Goal: Information Seeking & Learning: Learn about a topic

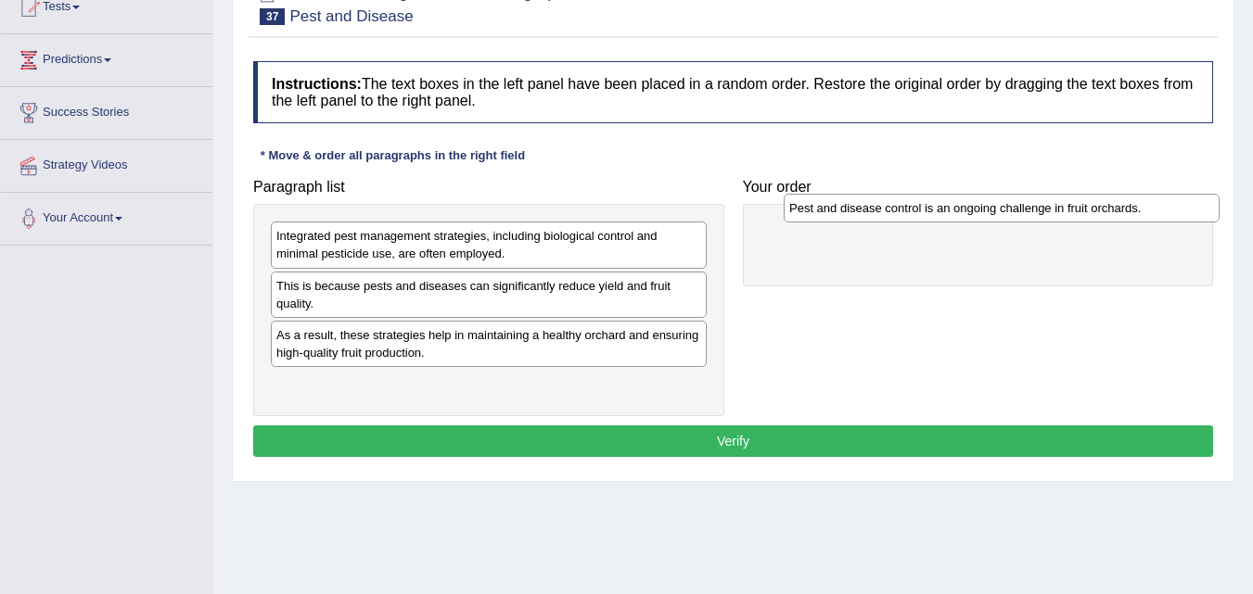
drag, startPoint x: 578, startPoint y: 344, endPoint x: 1091, endPoint y: 217, distance: 528.3
click at [1091, 217] on div "Pest and disease control is an ongoing challenge in fruit orchards." at bounding box center [1002, 208] width 436 height 29
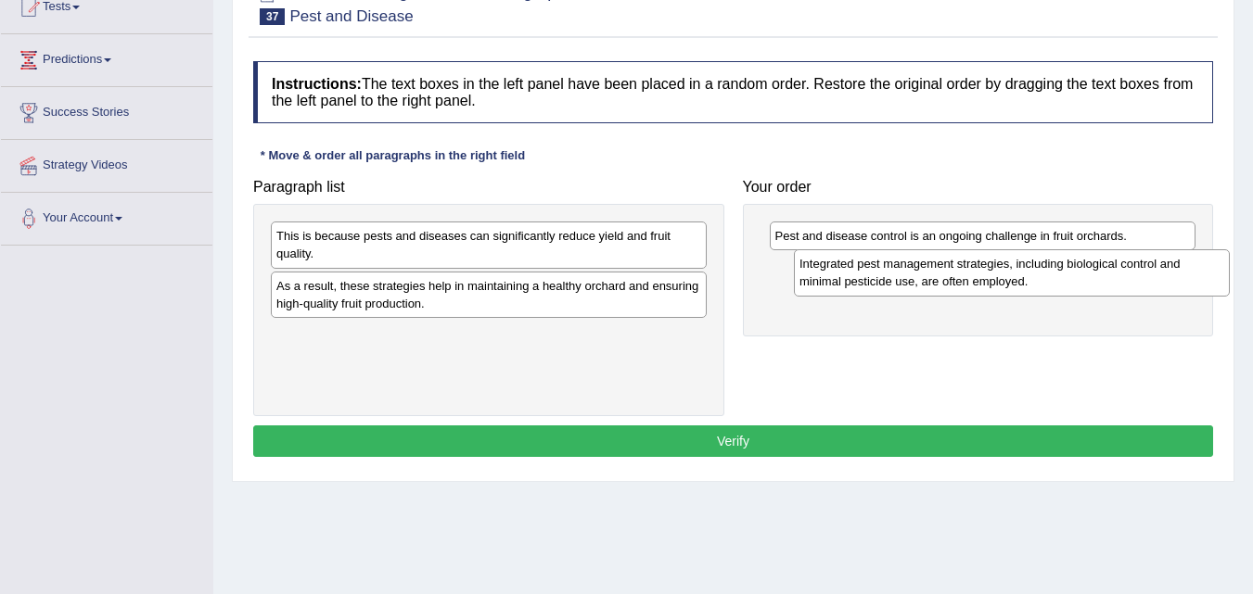
drag, startPoint x: 484, startPoint y: 234, endPoint x: 1012, endPoint y: 262, distance: 528.4
click at [1012, 262] on div "Integrated pest management strategies, including biological control and minimal…" at bounding box center [1012, 272] width 436 height 46
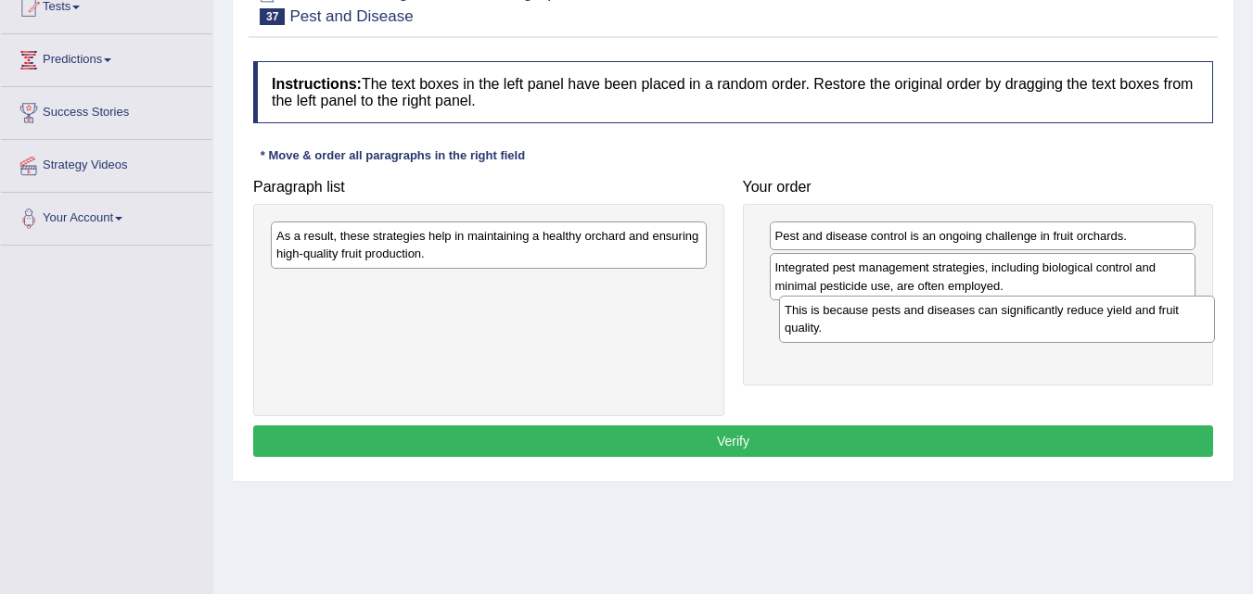
drag, startPoint x: 469, startPoint y: 260, endPoint x: 970, endPoint y: 334, distance: 506.2
click at [970, 334] on div "This is because pests and diseases can significantly reduce yield and fruit qua…" at bounding box center [997, 319] width 436 height 46
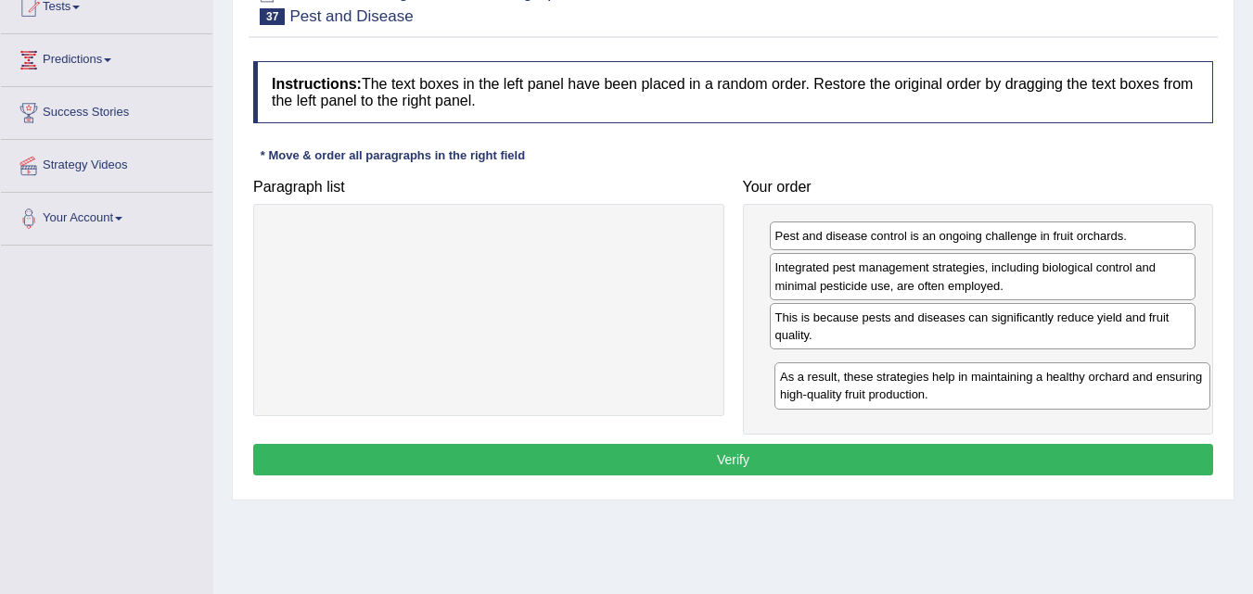
drag, startPoint x: 545, startPoint y: 248, endPoint x: 1048, endPoint y: 389, distance: 522.0
click at [1048, 389] on div "As a result, these strategies help in maintaining a healthy orchard and ensurin…" at bounding box center [992, 386] width 436 height 46
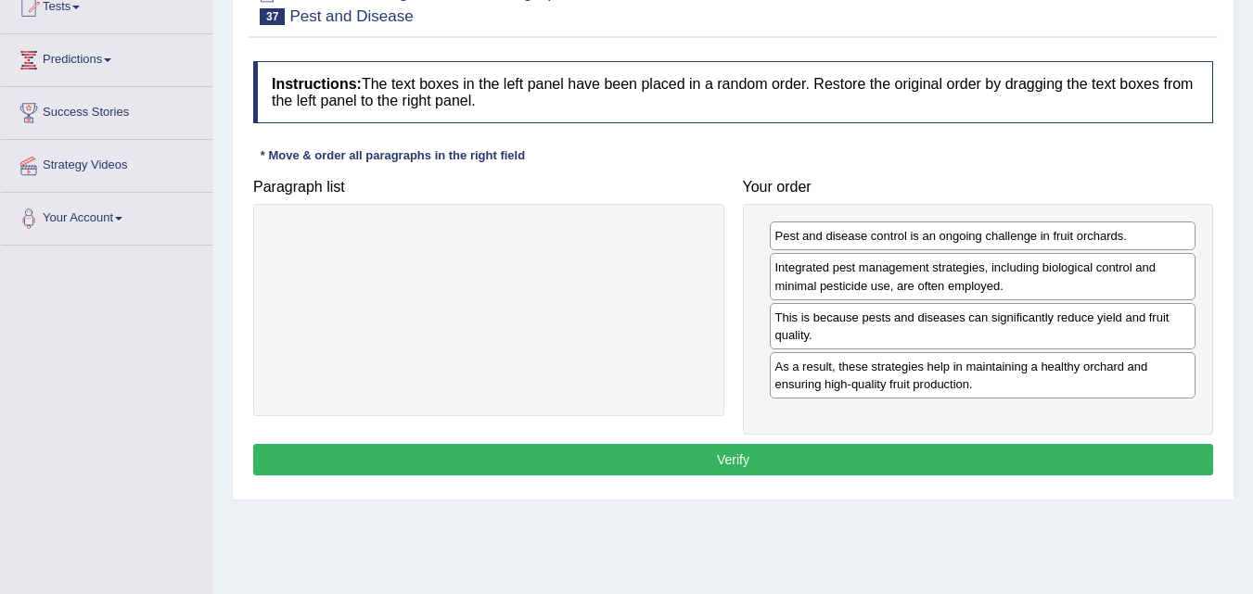
click at [745, 462] on button "Verify" at bounding box center [733, 460] width 960 height 32
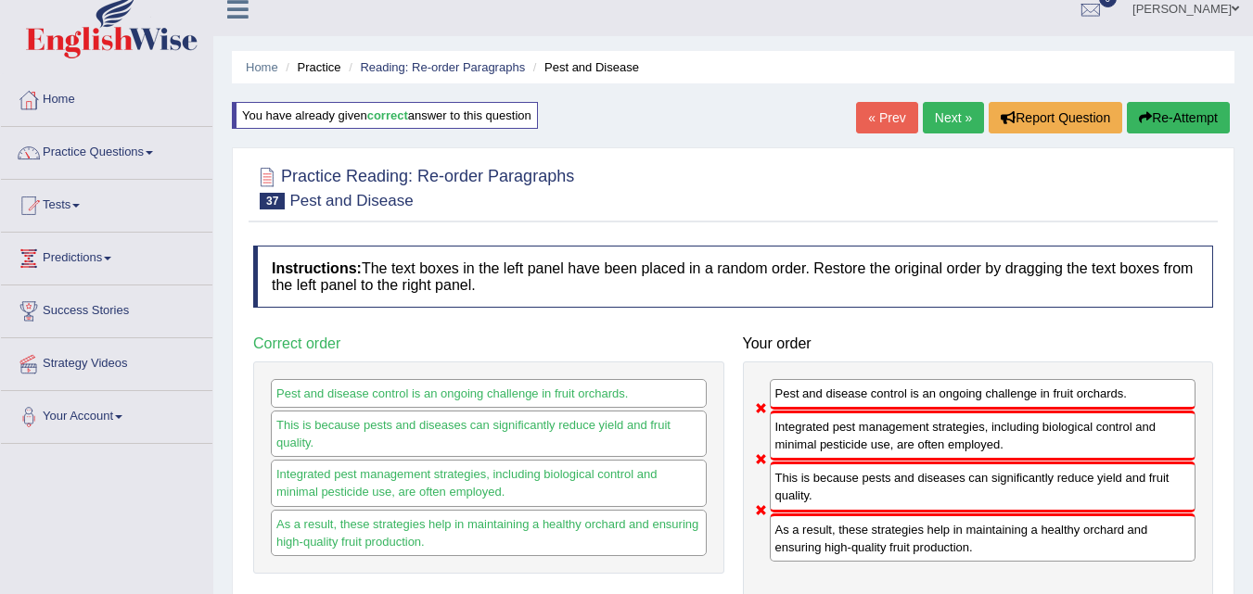
scroll to position [12, 0]
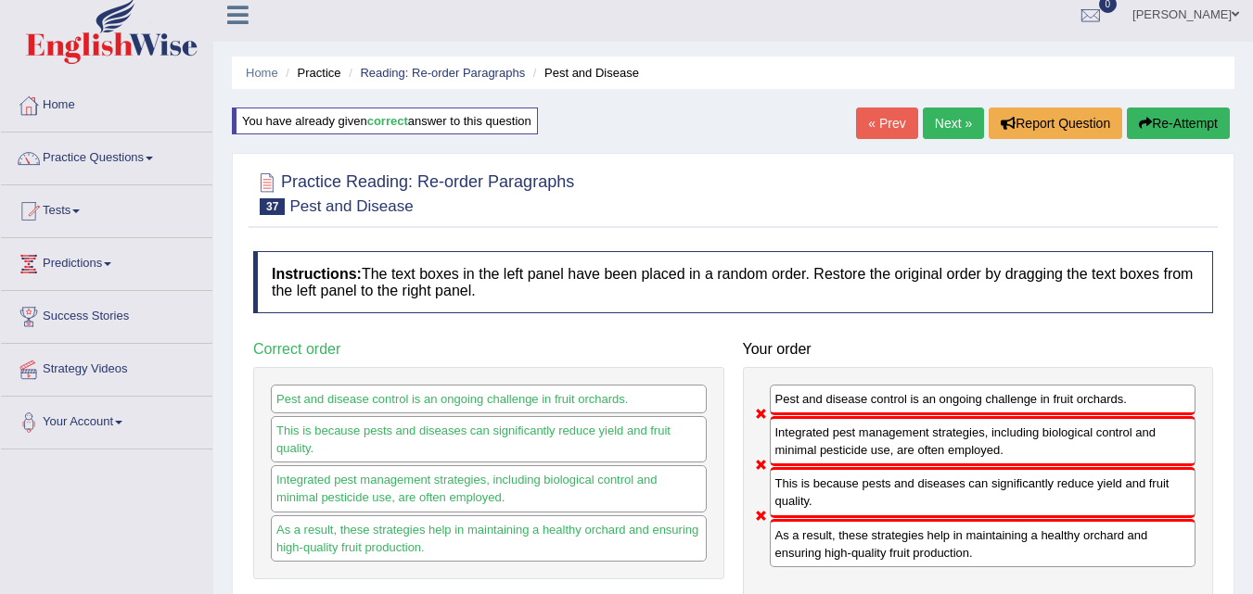
click at [937, 122] on link "Next »" at bounding box center [953, 124] width 61 height 32
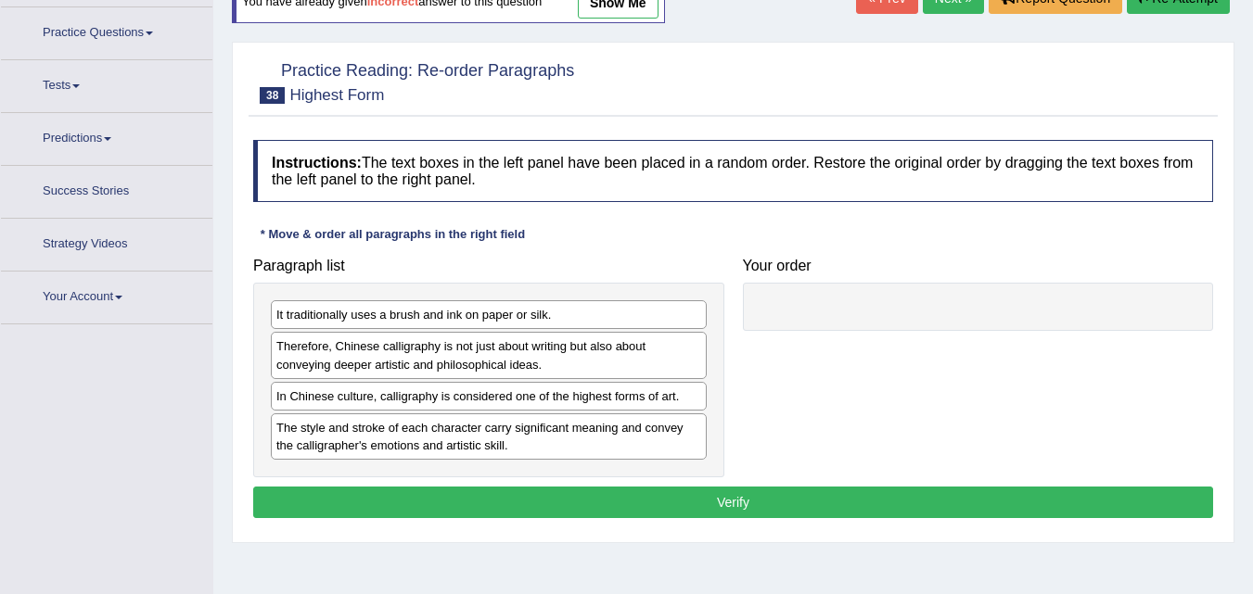
scroll to position [151, 0]
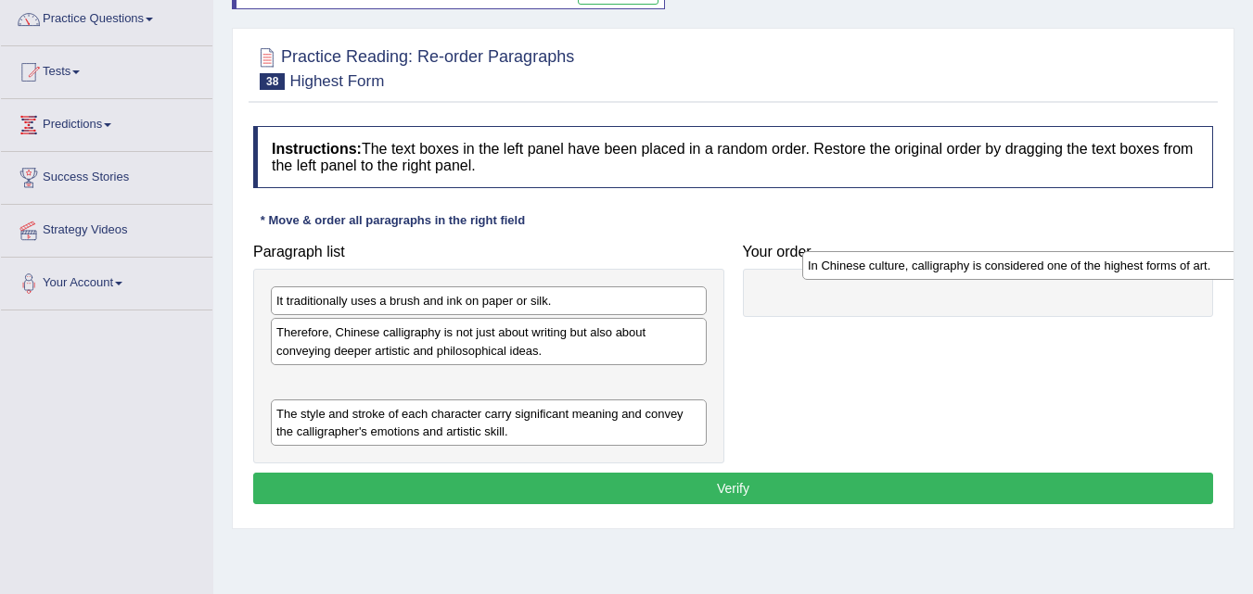
drag, startPoint x: 595, startPoint y: 390, endPoint x: 1127, endPoint y: 274, distance: 544.1
click at [1127, 274] on div "In Chinese culture, calligraphy is considered one of the highest forms of art." at bounding box center [1020, 265] width 436 height 29
click at [1077, 318] on div "Paragraph list It traditionally uses a brush and ink on paper or silk. Therefor…" at bounding box center [733, 349] width 978 height 229
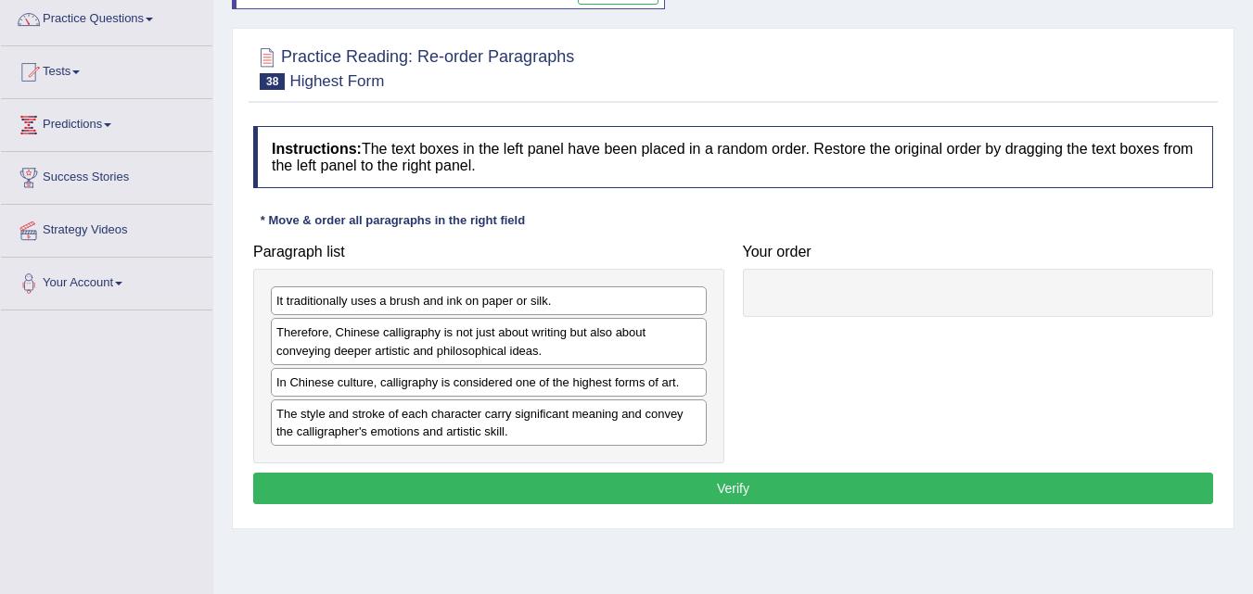
click at [1124, 265] on div "Your order" at bounding box center [979, 276] width 490 height 83
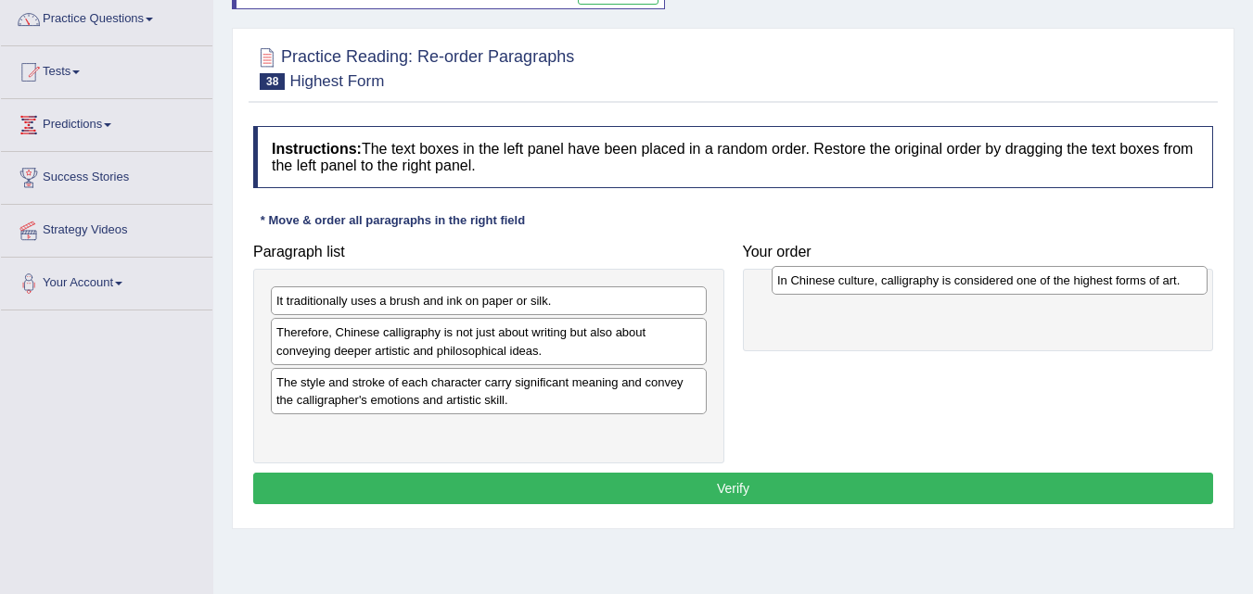
drag, startPoint x: 557, startPoint y: 386, endPoint x: 1035, endPoint y: 281, distance: 489.0
click at [1035, 281] on div "In Chinese culture, calligraphy is considered one of the highest forms of art." at bounding box center [990, 280] width 436 height 29
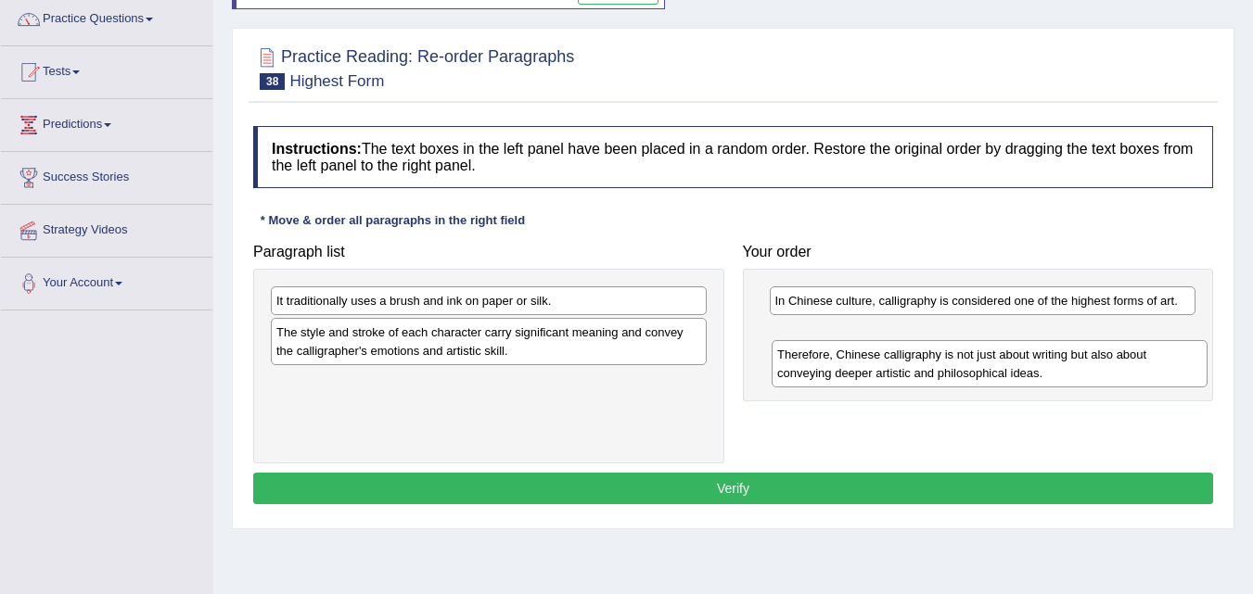
drag, startPoint x: 504, startPoint y: 357, endPoint x: 995, endPoint y: 364, distance: 491.6
click at [993, 381] on div "Therefore, Chinese calligraphy is not just about writing but also about conveyi…" at bounding box center [990, 363] width 436 height 46
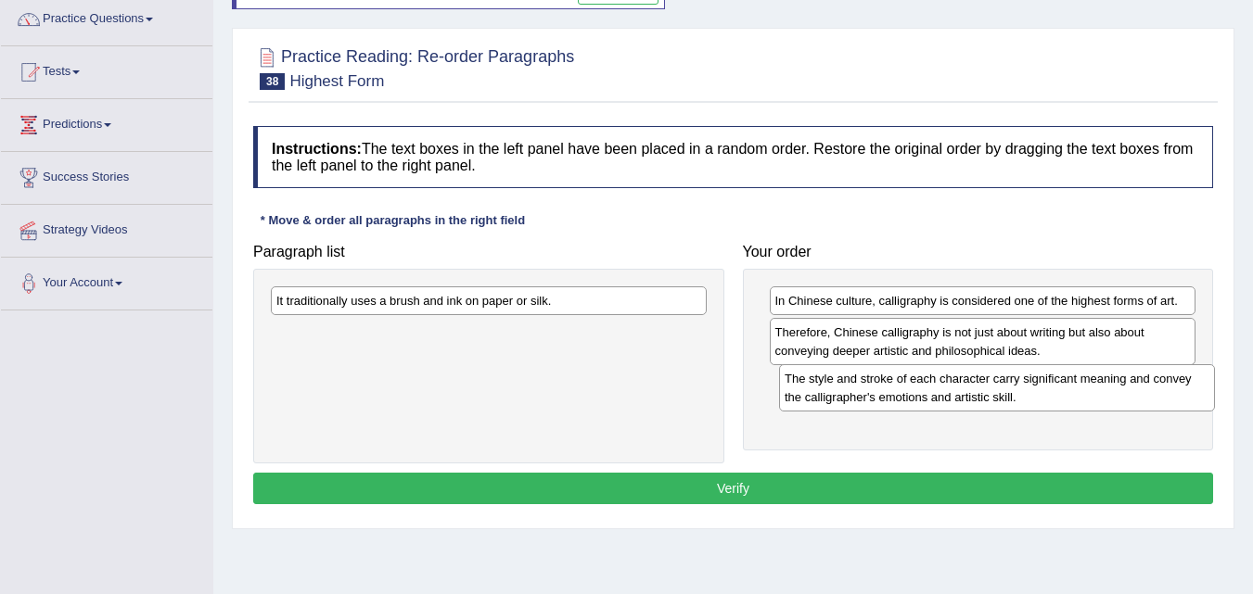
drag, startPoint x: 628, startPoint y: 353, endPoint x: 1194, endPoint y: 389, distance: 566.8
click at [1193, 389] on div "The style and stroke of each character carry significant meaning and convey the…" at bounding box center [997, 387] width 436 height 46
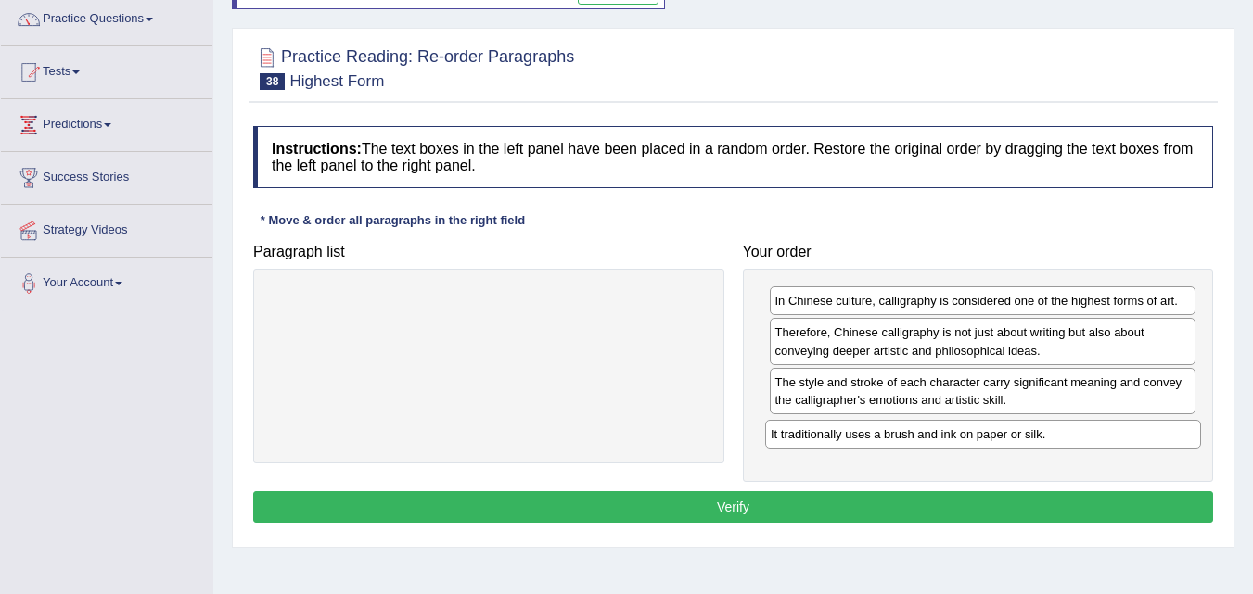
drag, startPoint x: 621, startPoint y: 303, endPoint x: 1114, endPoint y: 437, distance: 510.2
click at [1114, 437] on div "It traditionally uses a brush and ink on paper or silk." at bounding box center [983, 434] width 436 height 29
click at [737, 508] on button "Verify" at bounding box center [733, 508] width 960 height 32
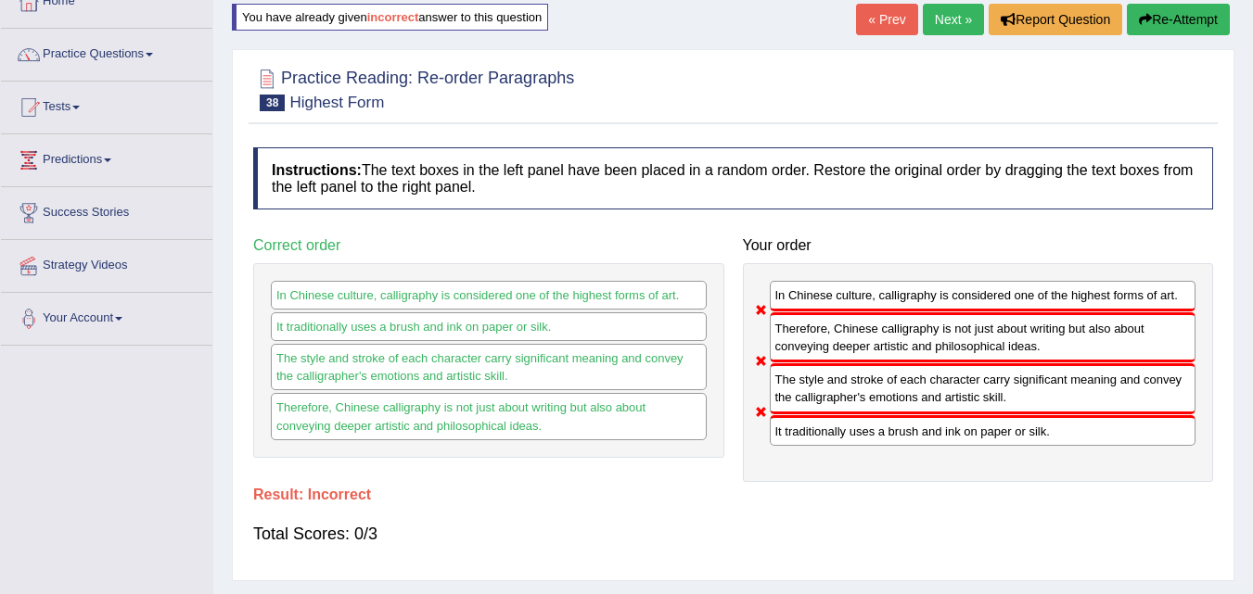
scroll to position [114, 0]
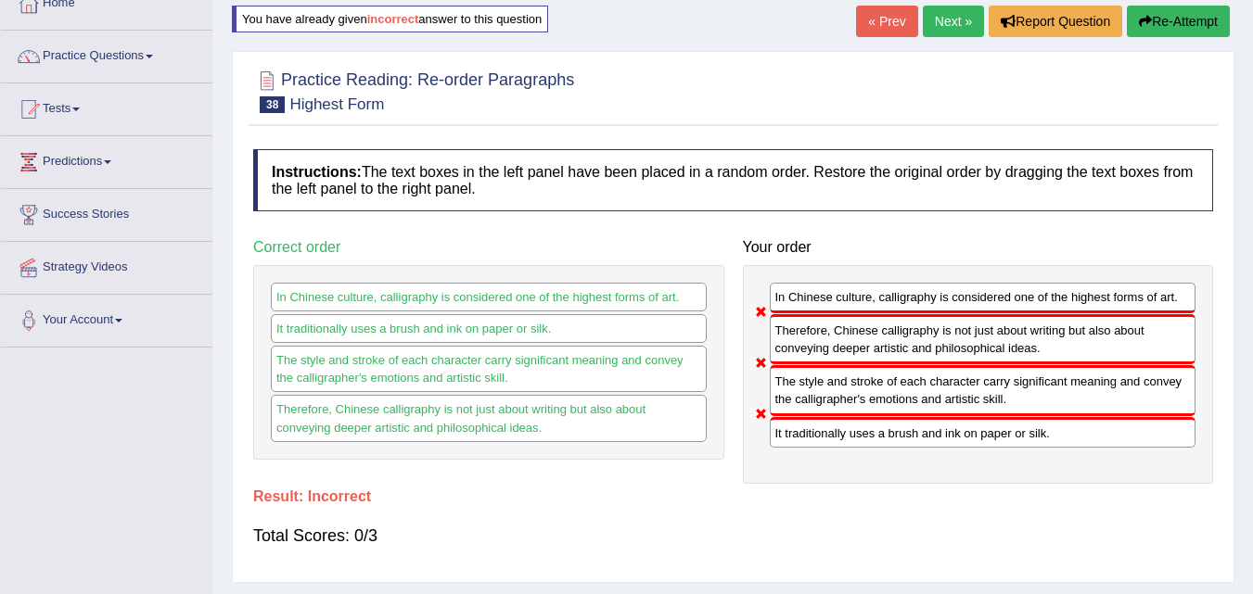
click at [939, 14] on link "Next »" at bounding box center [953, 22] width 61 height 32
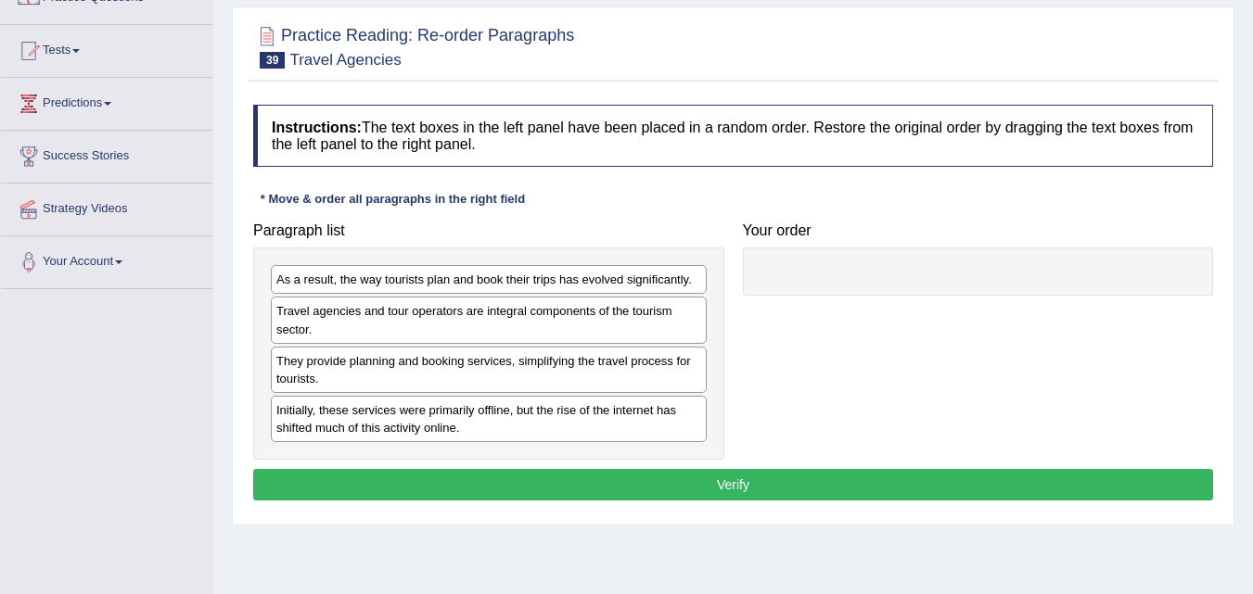
scroll to position [174, 0]
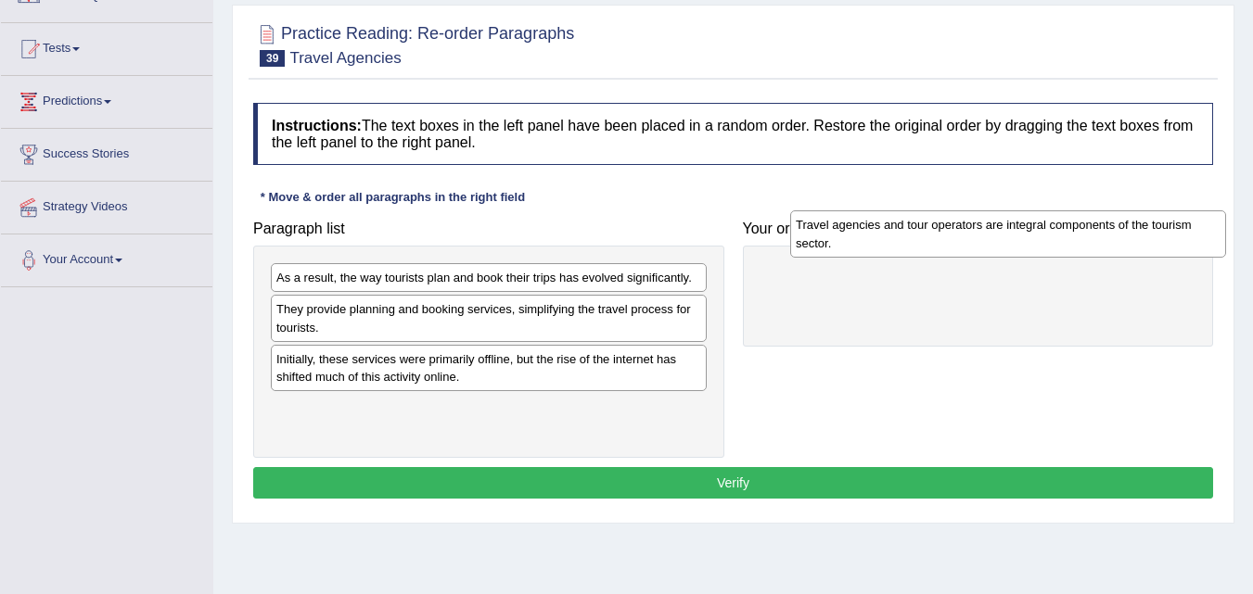
drag, startPoint x: 452, startPoint y: 323, endPoint x: 982, endPoint y: 236, distance: 537.6
click at [980, 236] on div "Travel agencies and tour operators are integral components of the tourism secto…" at bounding box center [1008, 234] width 436 height 46
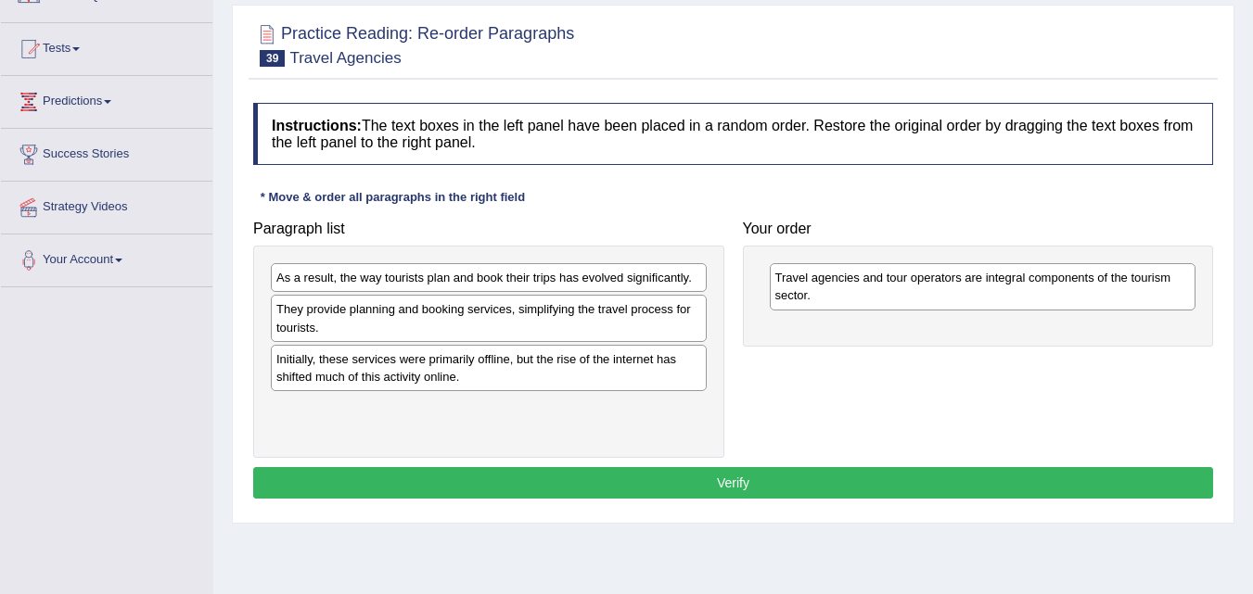
click at [470, 377] on div "Initially, these services were primarily offline, but the rise of the internet …" at bounding box center [489, 368] width 436 height 46
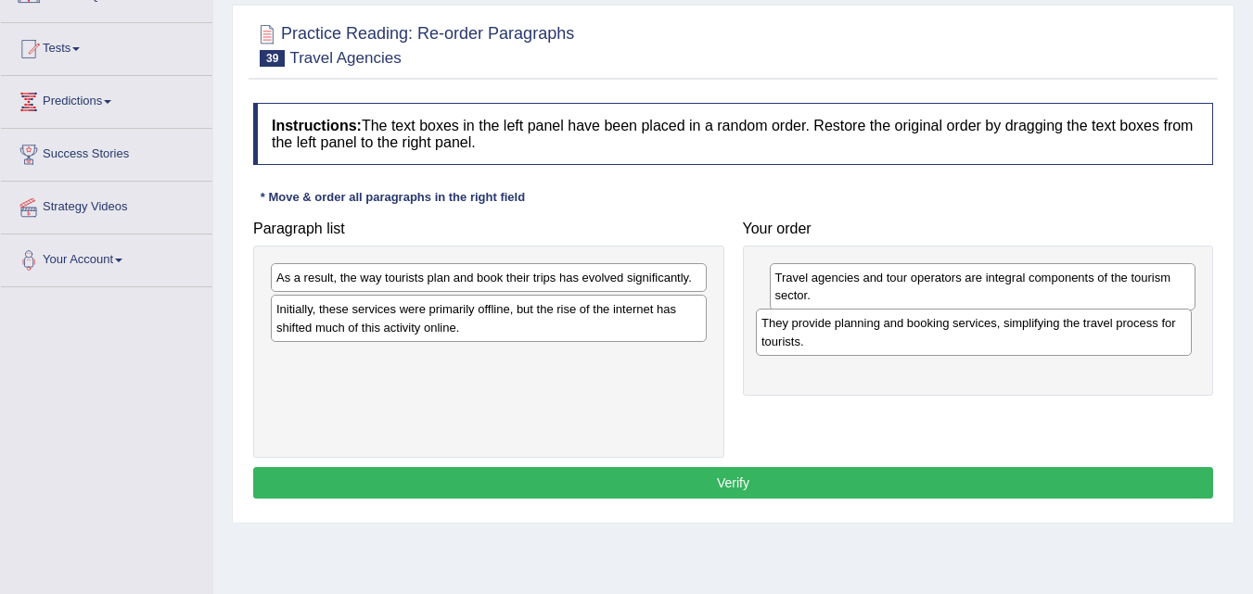
drag, startPoint x: 485, startPoint y: 312, endPoint x: 972, endPoint y: 326, distance: 487.1
click at [965, 325] on div "They provide planning and booking services, simplifying the travel process for …" at bounding box center [974, 332] width 436 height 46
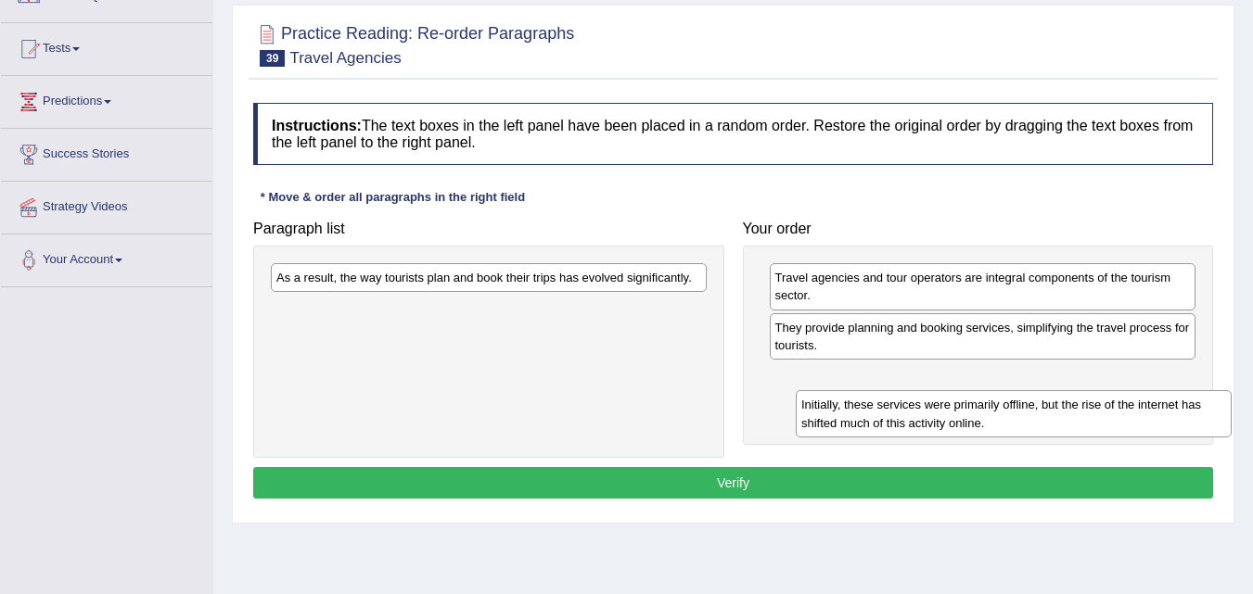
drag, startPoint x: 560, startPoint y: 320, endPoint x: 1067, endPoint y: 405, distance: 514.4
click at [1068, 406] on div "Initially, these services were primarily offline, but the rise of the internet …" at bounding box center [1014, 413] width 436 height 46
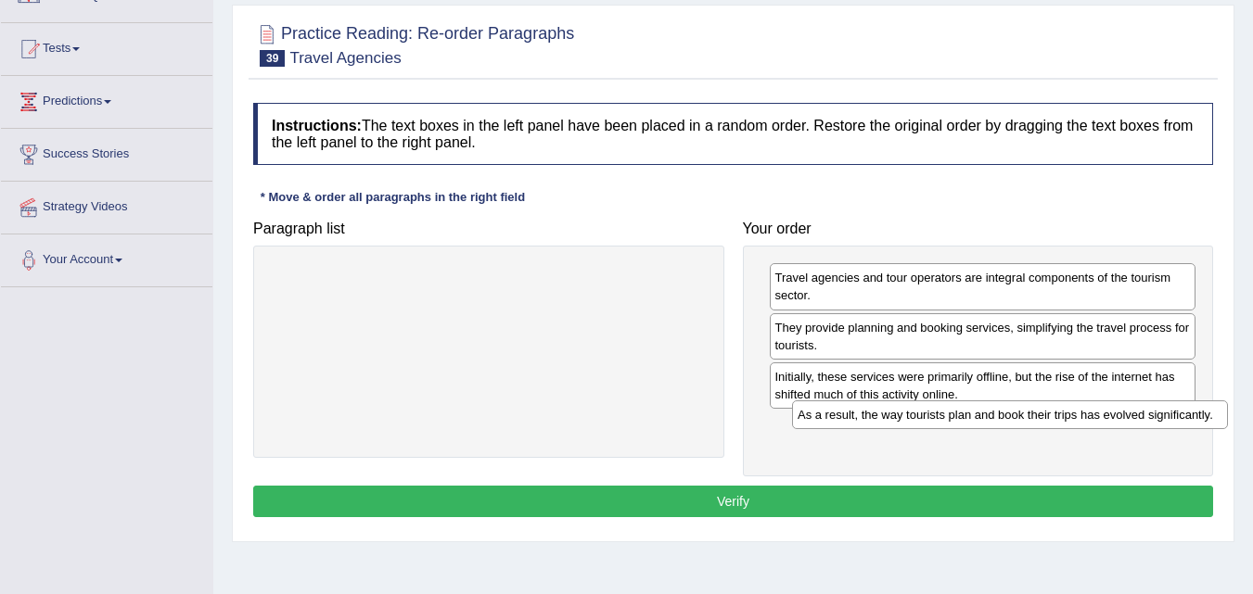
drag, startPoint x: 548, startPoint y: 285, endPoint x: 1059, endPoint y: 425, distance: 529.8
click at [1064, 416] on div "As a result, the way tourists plan and book their trips has evolved significant…" at bounding box center [1010, 415] width 436 height 29
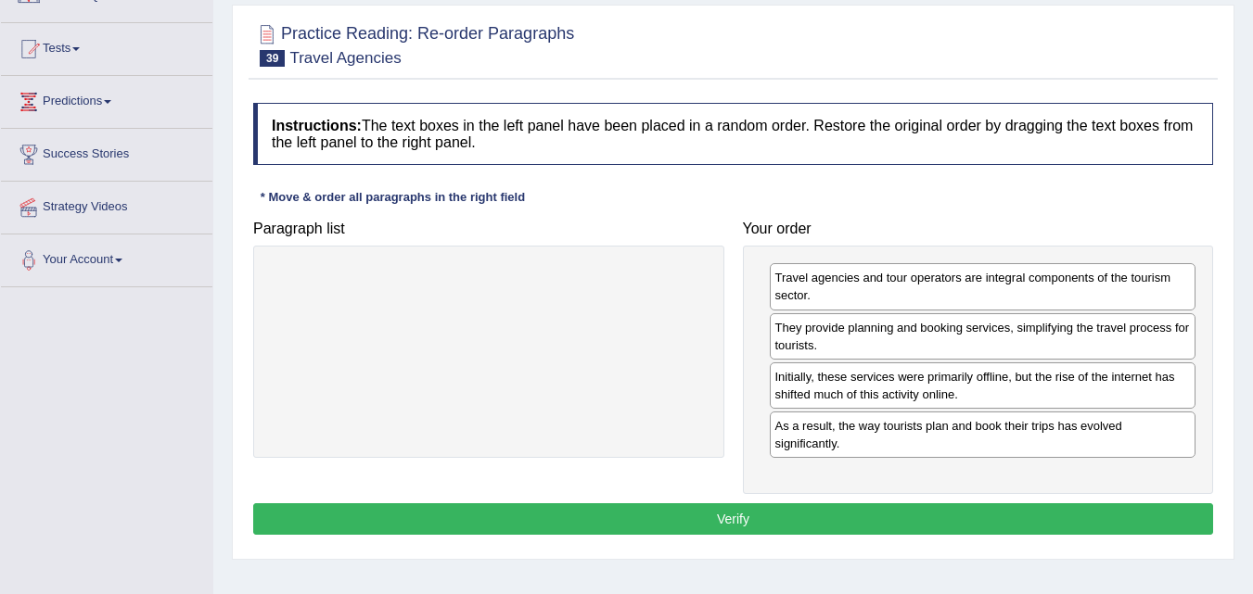
click at [739, 519] on button "Verify" at bounding box center [733, 520] width 960 height 32
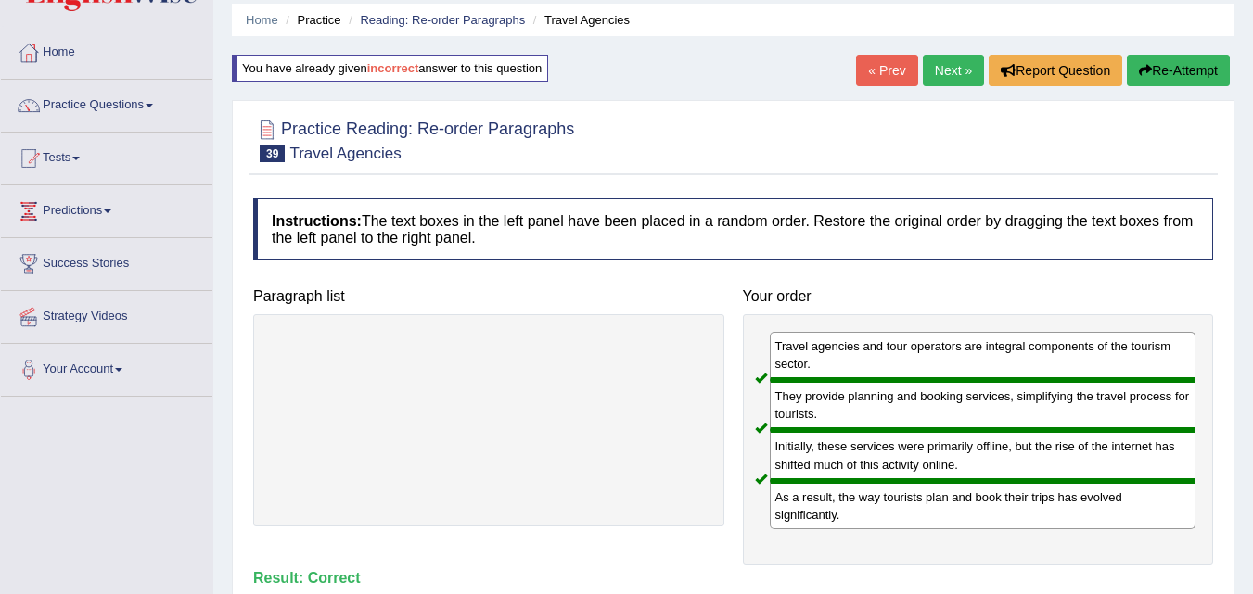
scroll to position [62, 0]
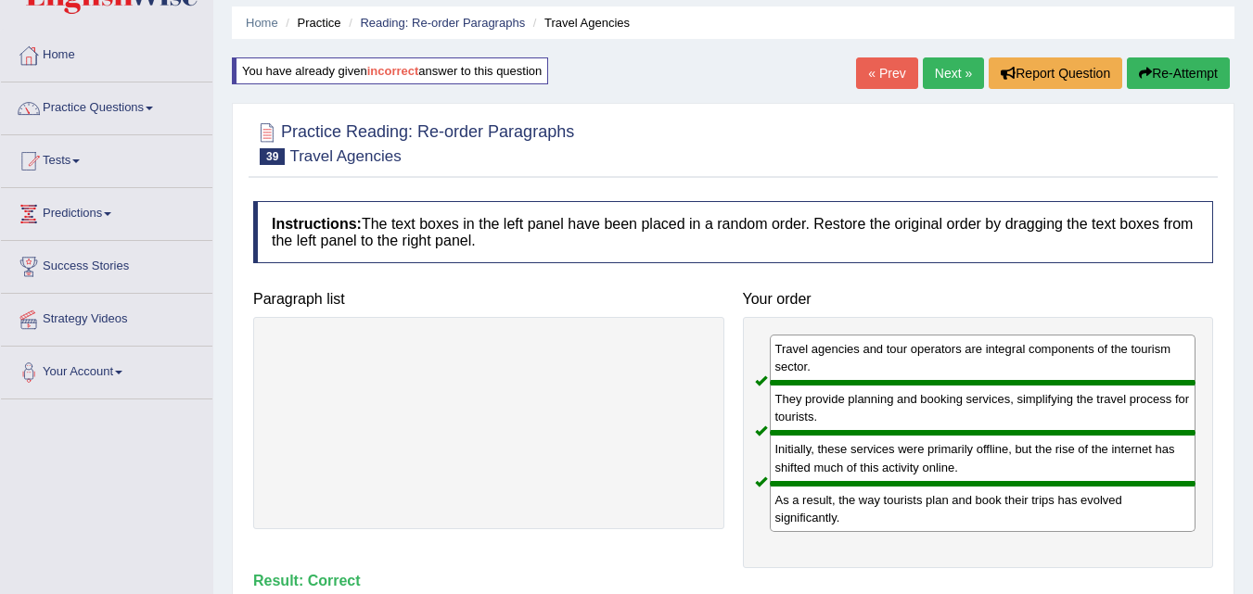
click at [942, 71] on link "Next »" at bounding box center [953, 73] width 61 height 32
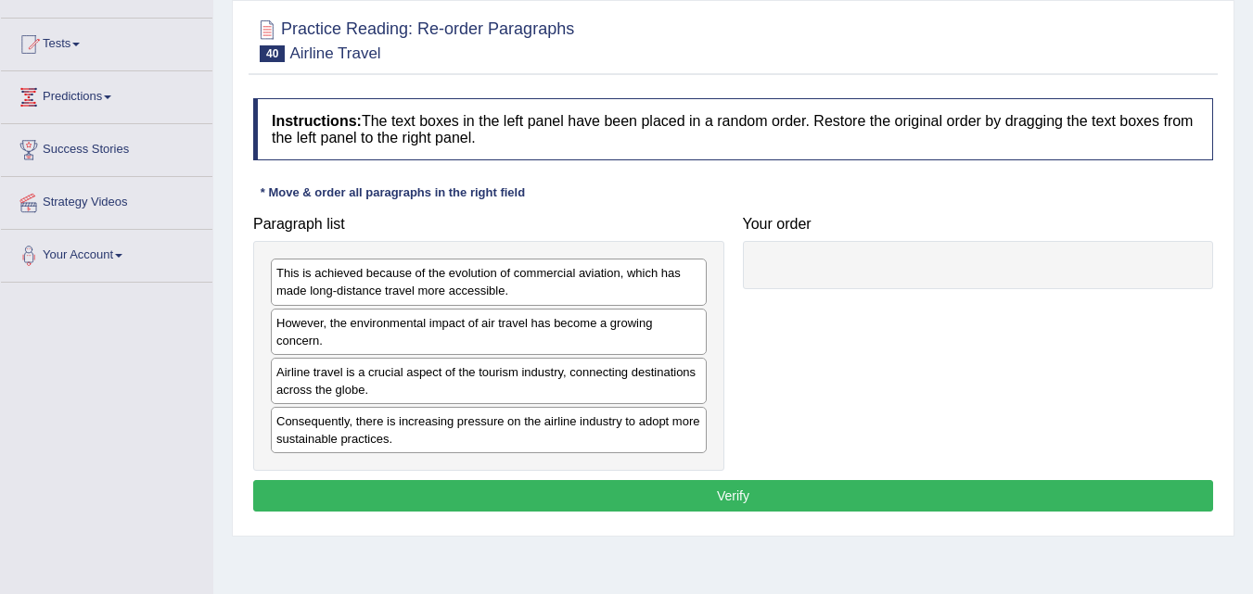
scroll to position [221, 0]
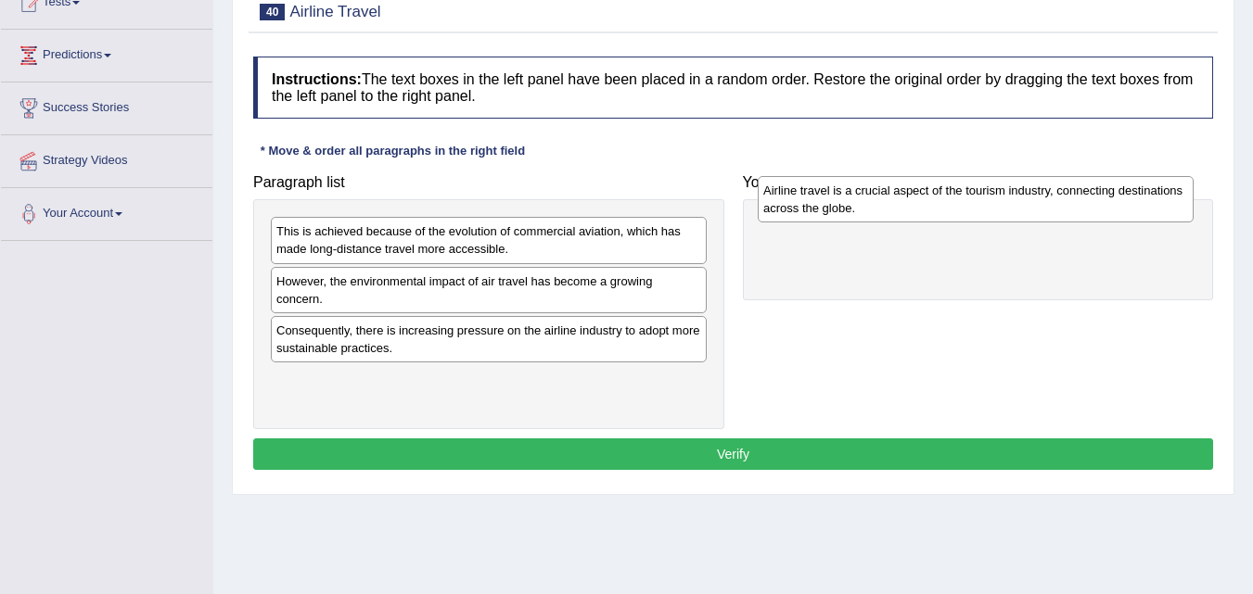
drag, startPoint x: 526, startPoint y: 337, endPoint x: 1013, endPoint y: 197, distance: 506.6
click at [1013, 197] on div "Airline travel is a crucial aspect of the tourism industry, connecting destinat…" at bounding box center [976, 199] width 436 height 46
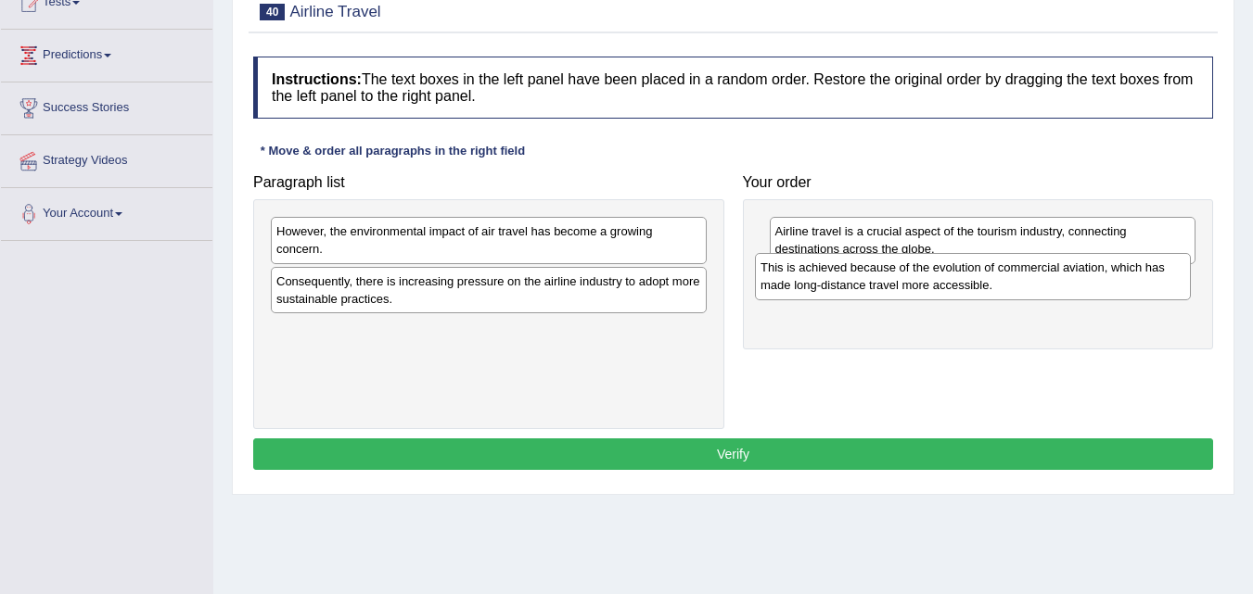
drag, startPoint x: 607, startPoint y: 231, endPoint x: 1092, endPoint y: 267, distance: 485.4
click at [1092, 267] on div "This is achieved because of the evolution of commercial aviation, which has mad…" at bounding box center [973, 276] width 436 height 46
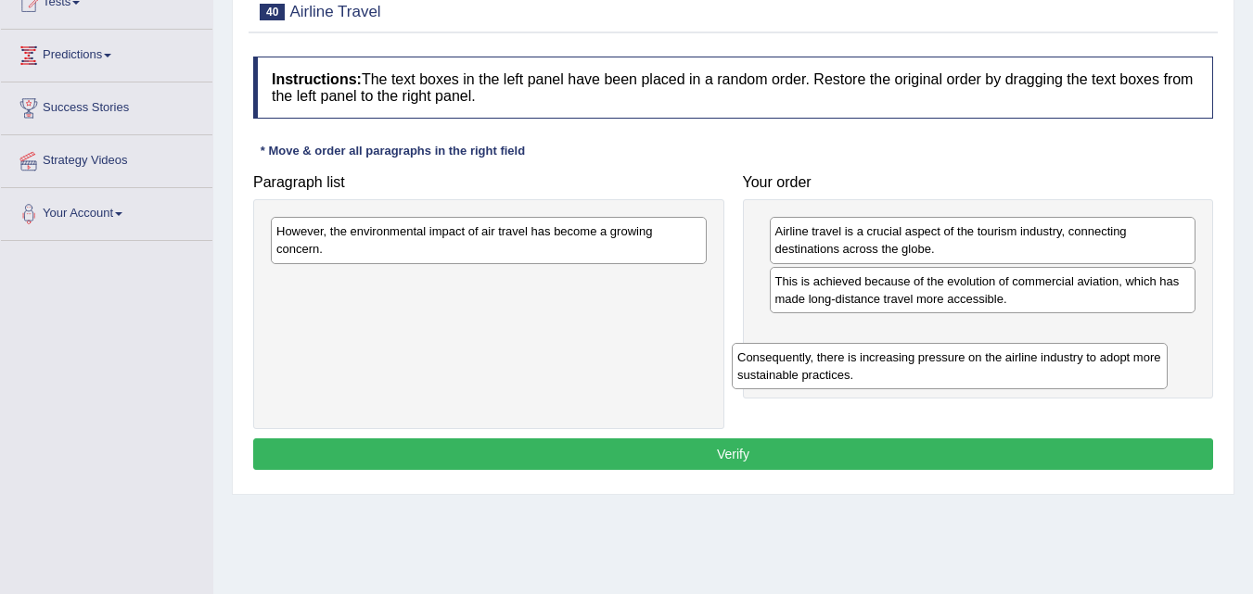
drag, startPoint x: 662, startPoint y: 275, endPoint x: 1133, endPoint y: 343, distance: 475.9
click at [1123, 351] on div "Consequently, there is increasing pressure on the airline industry to adopt mor…" at bounding box center [950, 366] width 436 height 46
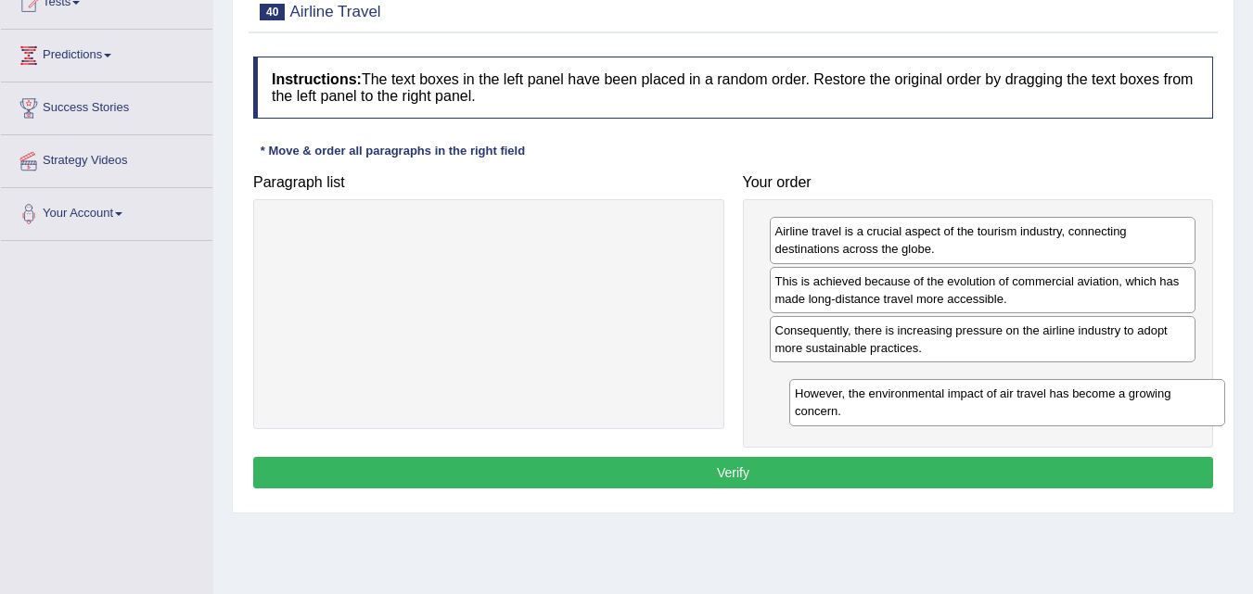
drag, startPoint x: 580, startPoint y: 250, endPoint x: 1096, endPoint y: 411, distance: 540.9
click at [1096, 414] on div "However, the environmental impact of air travel has become a growing concern." at bounding box center [1007, 402] width 436 height 46
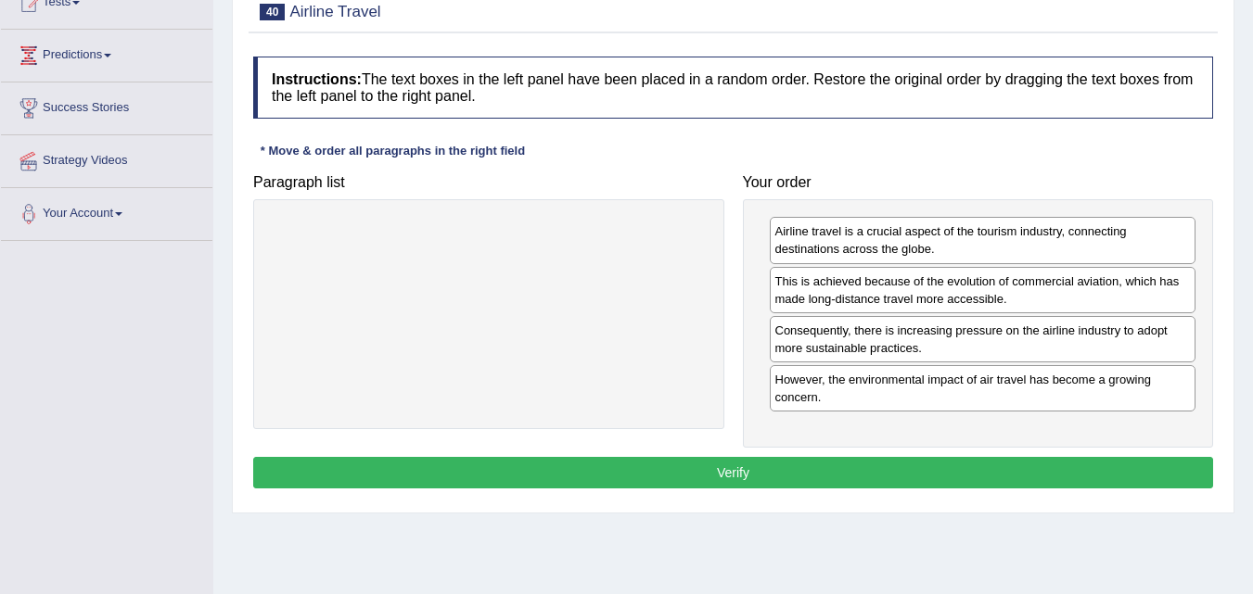
click at [746, 482] on button "Verify" at bounding box center [733, 473] width 960 height 32
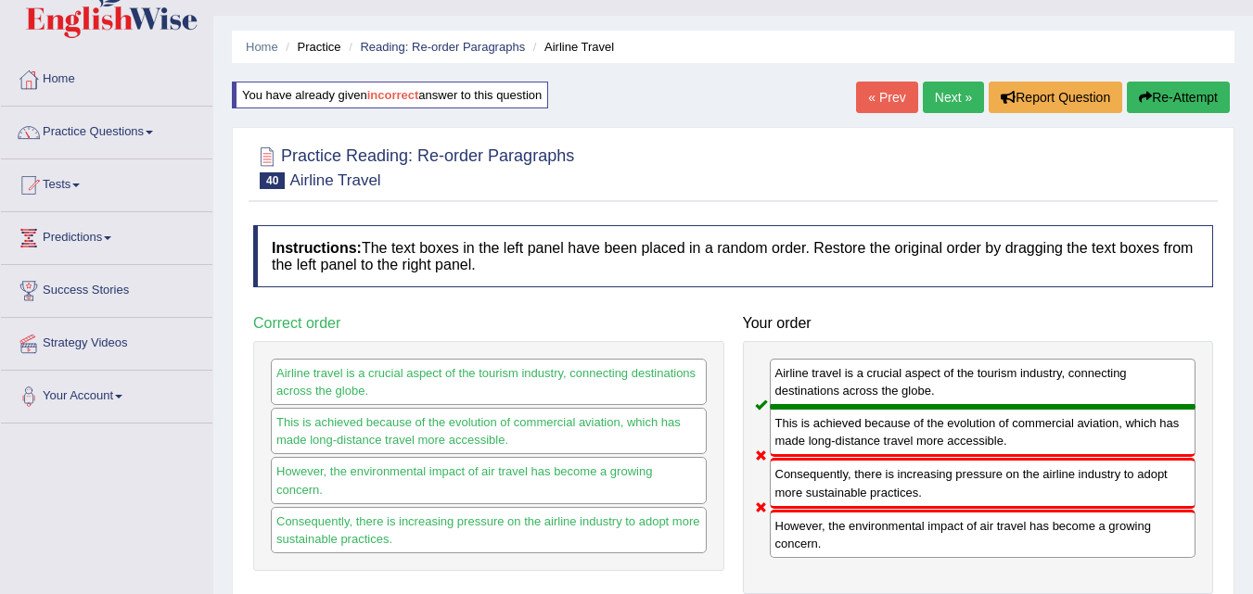
scroll to position [0, 0]
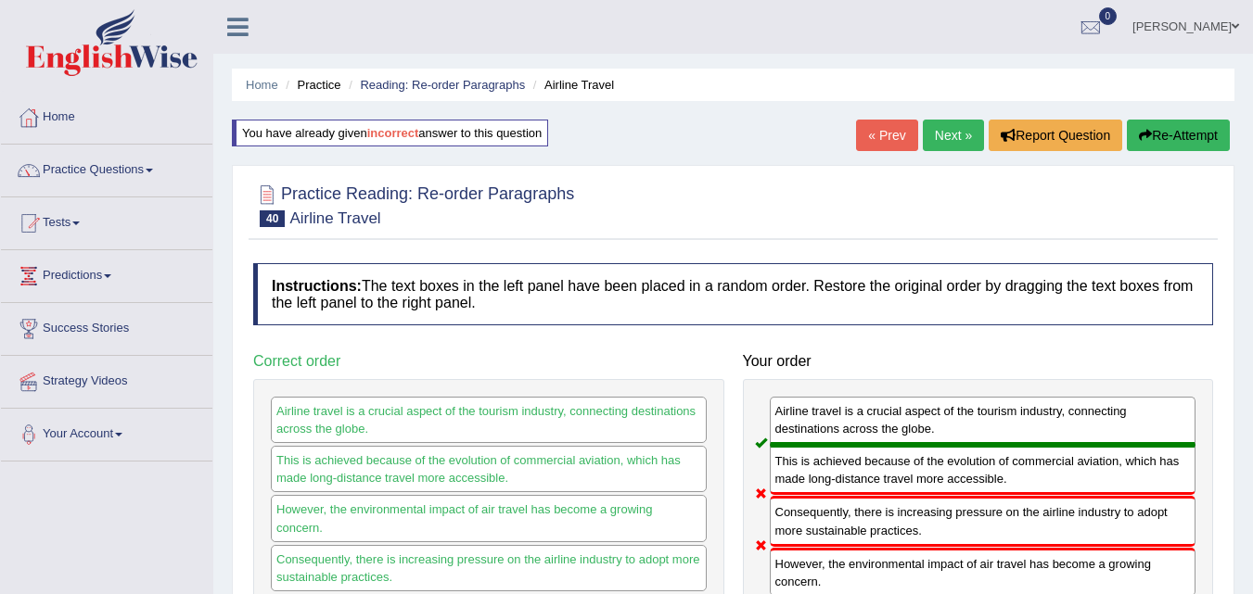
click at [937, 140] on link "Next »" at bounding box center [953, 136] width 61 height 32
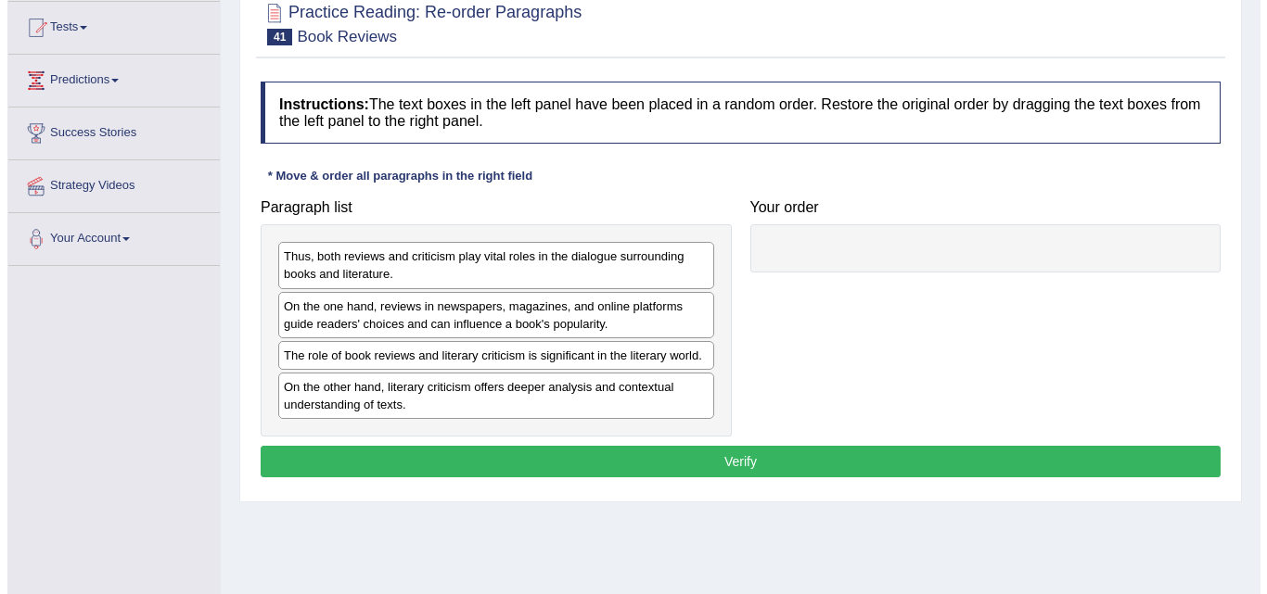
scroll to position [202, 0]
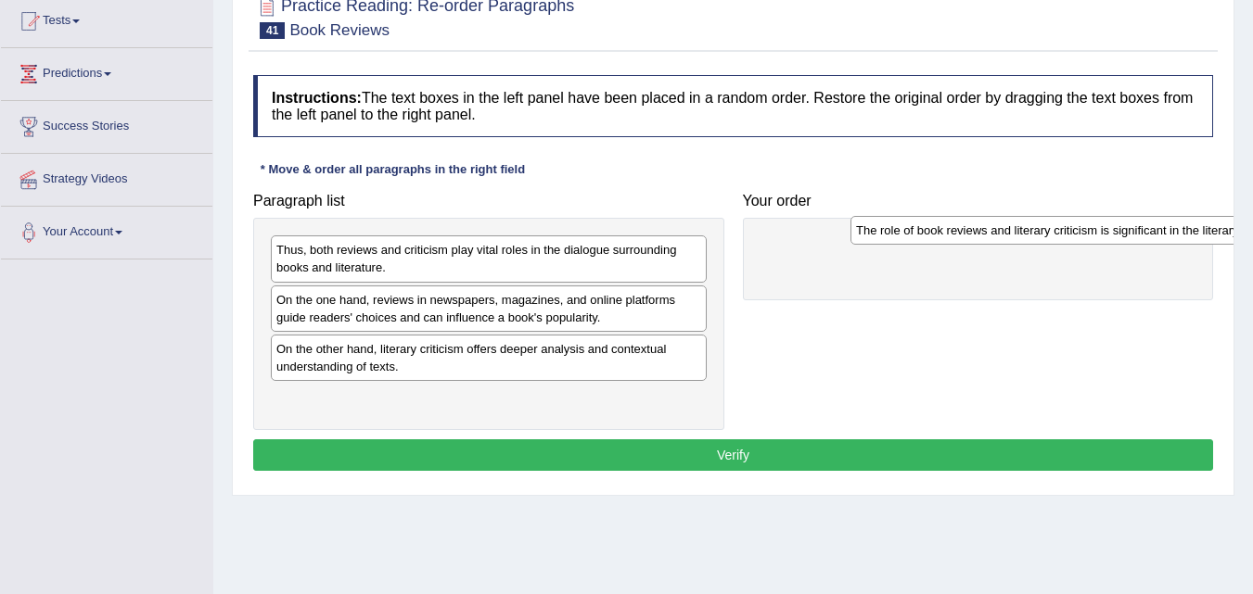
drag, startPoint x: 544, startPoint y: 348, endPoint x: 1124, endPoint y: 229, distance: 591.6
click at [1124, 229] on div "The role of book reviews and literary criticism is significant in the literary …" at bounding box center [1068, 230] width 436 height 29
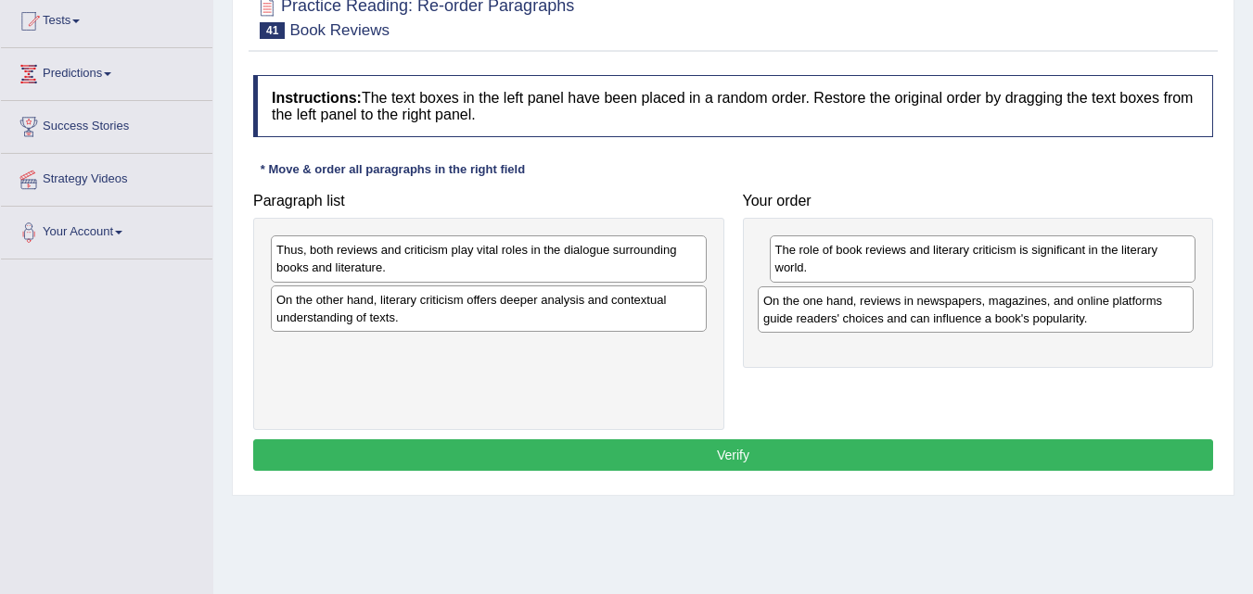
drag, startPoint x: 524, startPoint y: 308, endPoint x: 1011, endPoint y: 308, distance: 486.9
click at [1011, 308] on div "On the one hand, reviews in newspapers, magazines, and online platforms guide r…" at bounding box center [976, 310] width 436 height 46
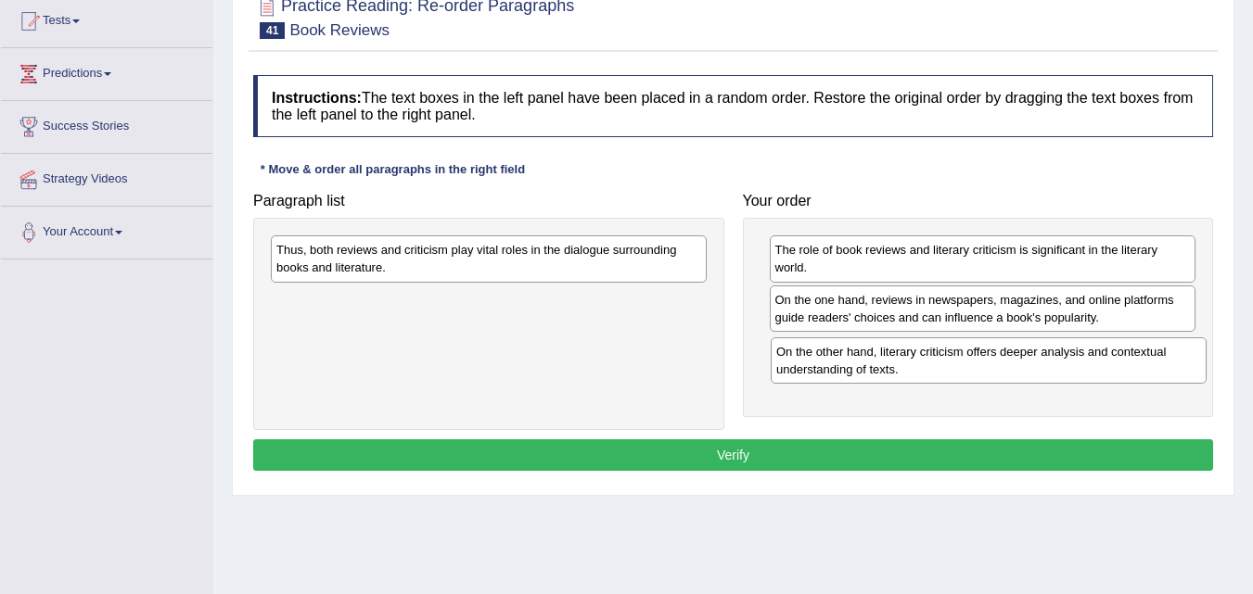
drag, startPoint x: 616, startPoint y: 313, endPoint x: 1121, endPoint y: 359, distance: 507.5
click at [1121, 360] on div "On the other hand, literary criticism offers deeper analysis and contextual und…" at bounding box center [989, 361] width 436 height 46
click at [561, 238] on div "Thus, both reviews and criticism play vital roles in the dialogue surrounding b…" at bounding box center [488, 324] width 471 height 212
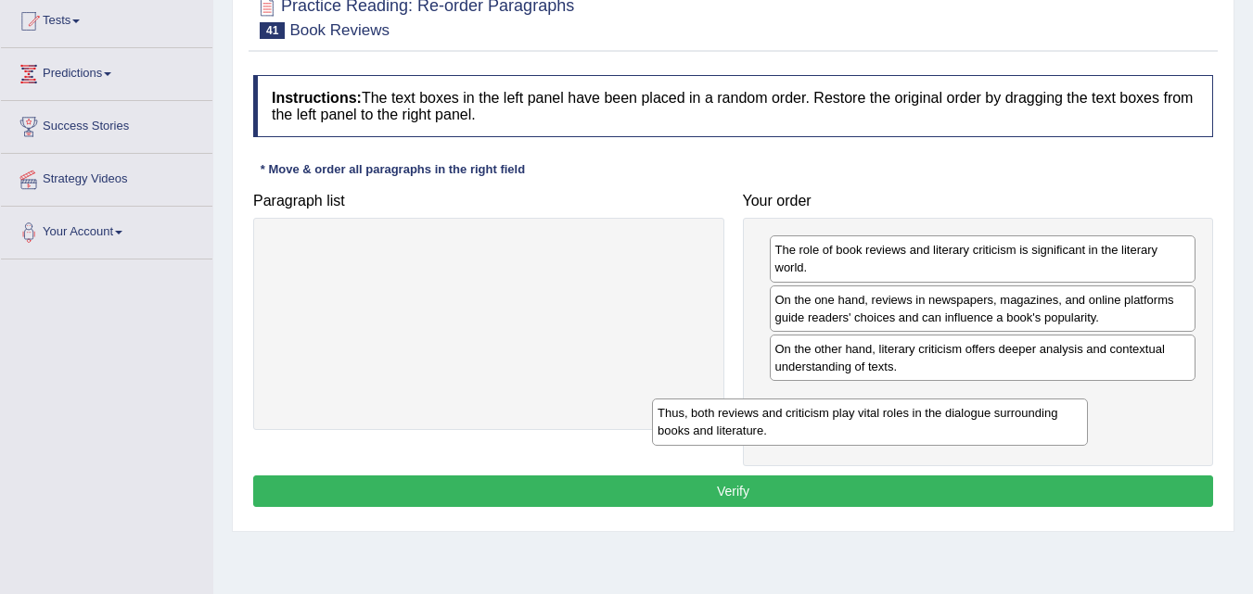
drag, startPoint x: 562, startPoint y: 247, endPoint x: 1027, endPoint y: 407, distance: 491.5
click at [1027, 407] on div "Thus, both reviews and criticism play vital roles in the dialogue surrounding b…" at bounding box center [870, 422] width 436 height 46
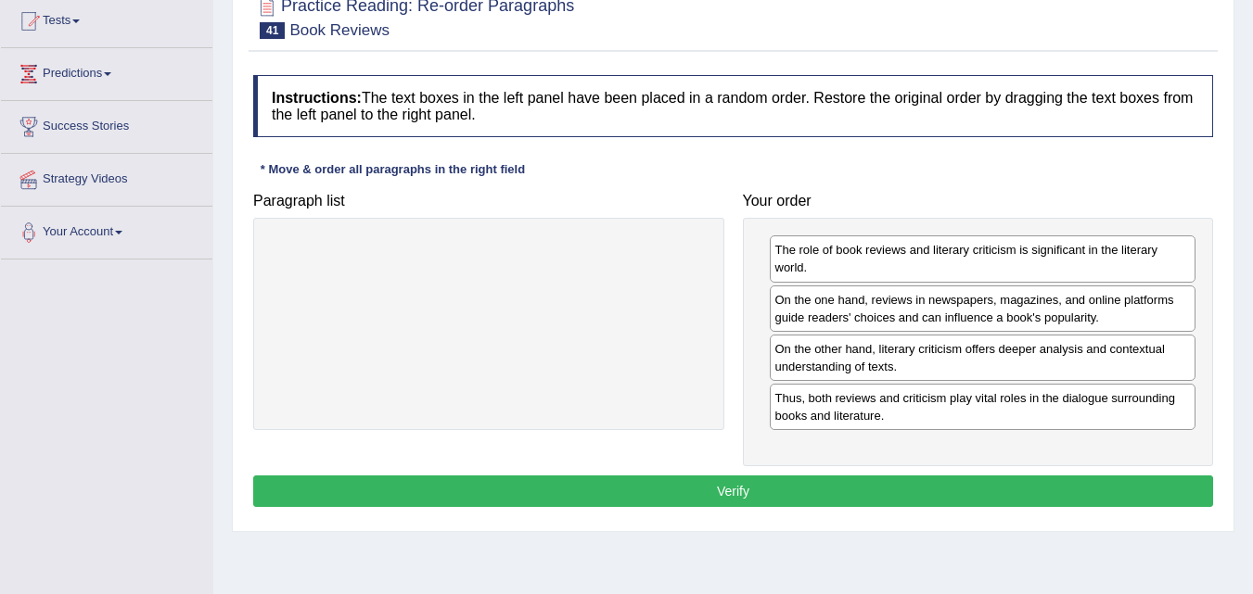
click at [754, 490] on button "Verify" at bounding box center [733, 492] width 960 height 32
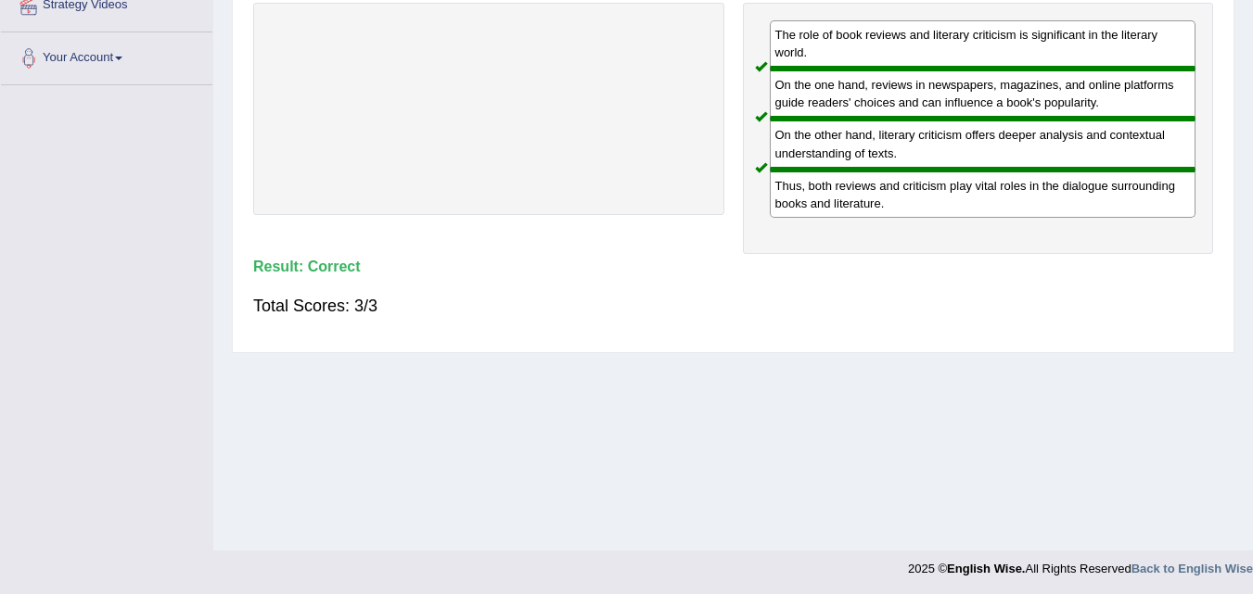
click at [754, 490] on div "Home Practice Reading: Re-order Paragraphs Book Reviews You have already given …" at bounding box center [733, 86] width 1040 height 927
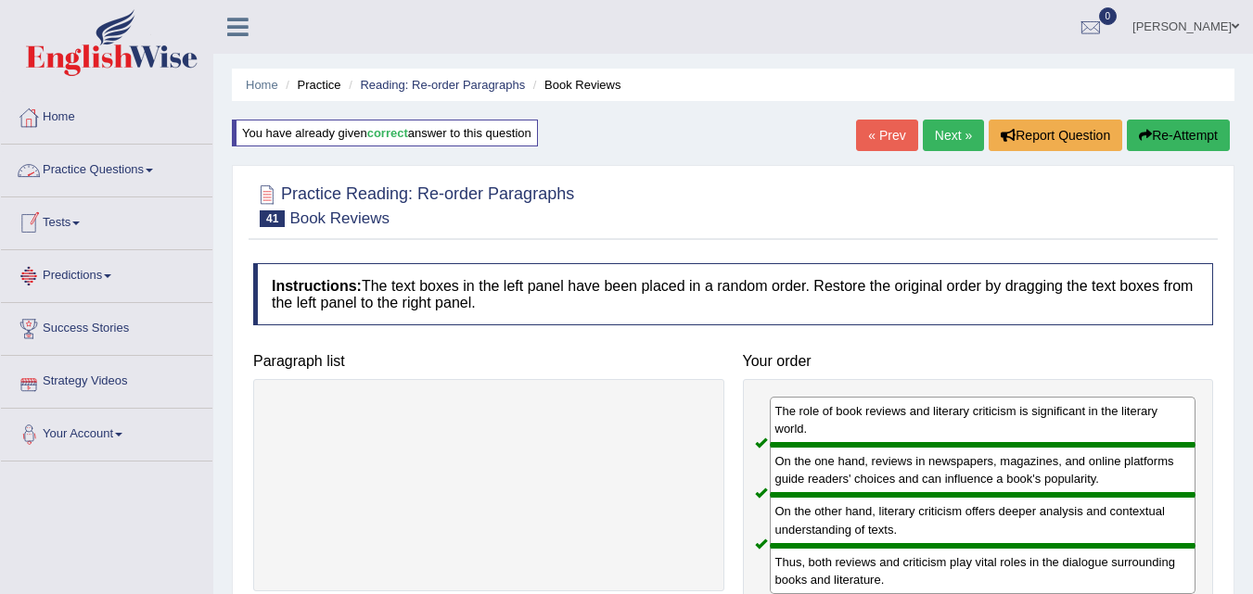
click at [105, 167] on link "Practice Questions" at bounding box center [106, 168] width 211 height 46
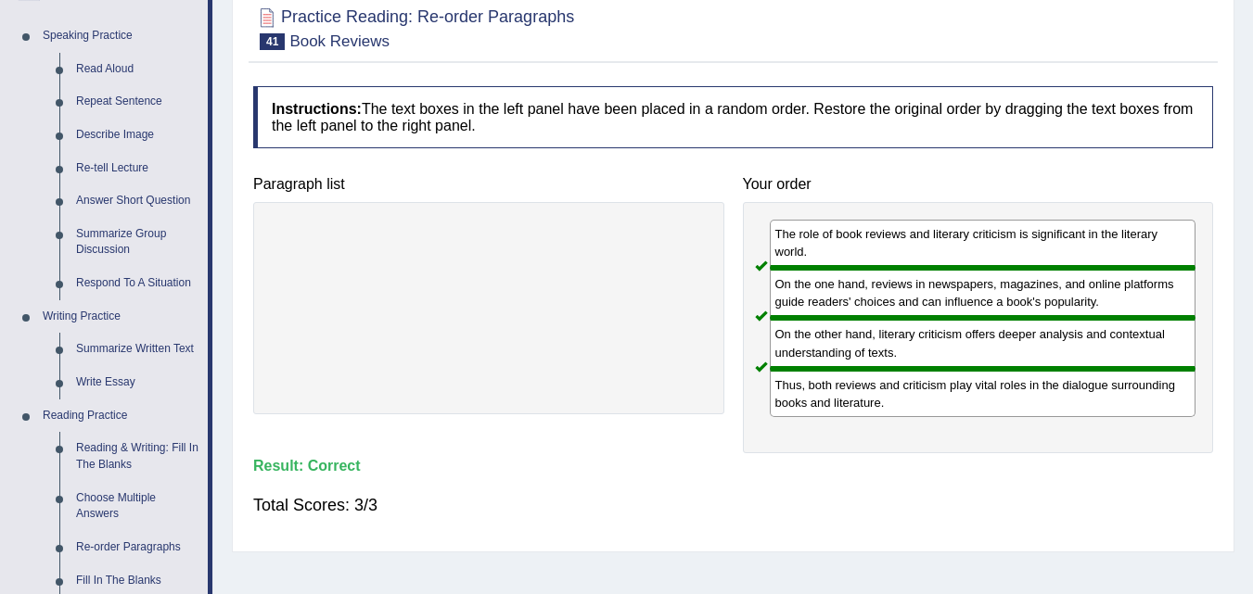
scroll to position [178, 0]
click at [132, 344] on link "Summarize Written Text" at bounding box center [138, 348] width 140 height 33
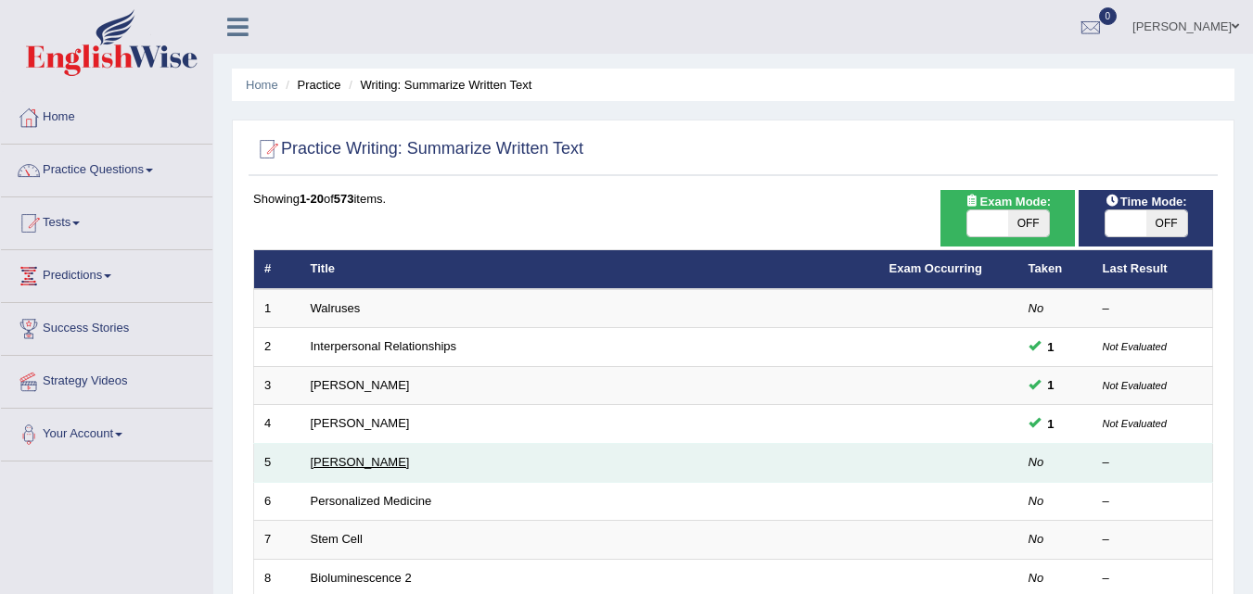
click at [347, 461] on link "[PERSON_NAME]" at bounding box center [360, 462] width 99 height 14
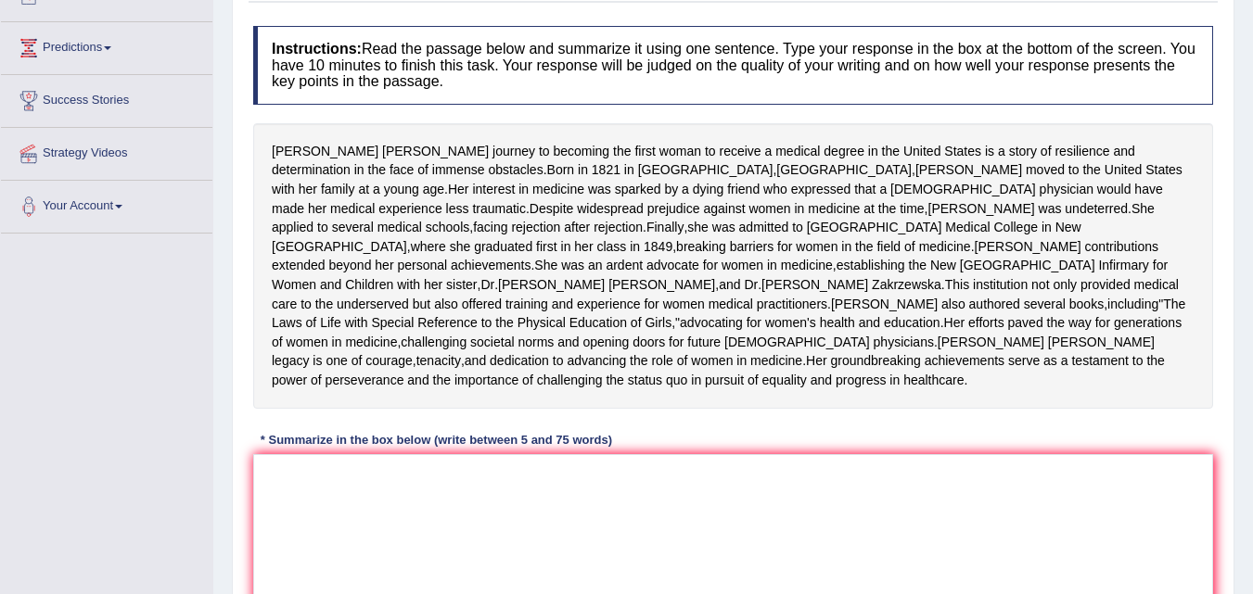
scroll to position [223, 0]
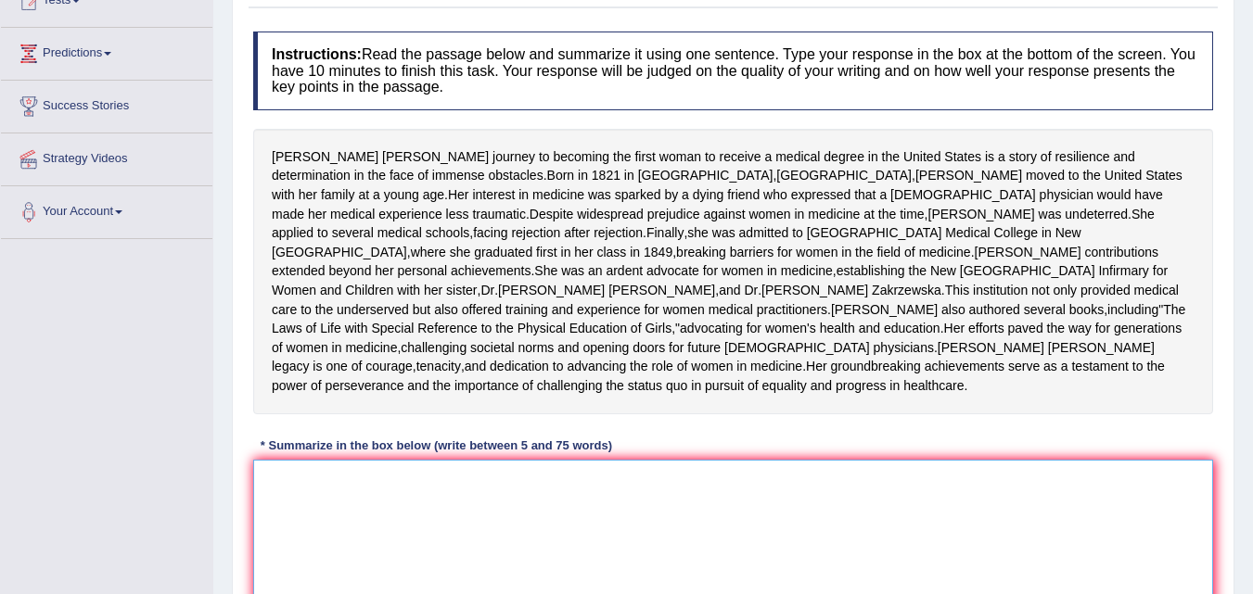
click at [313, 556] on textarea at bounding box center [733, 550] width 960 height 180
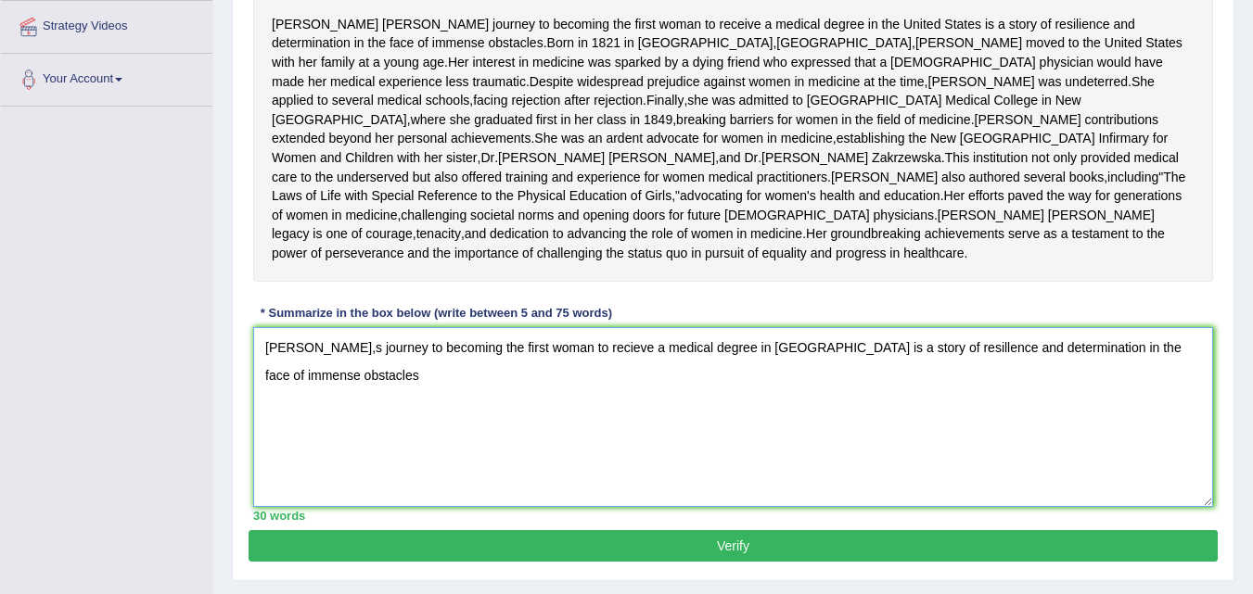
scroll to position [356, 0]
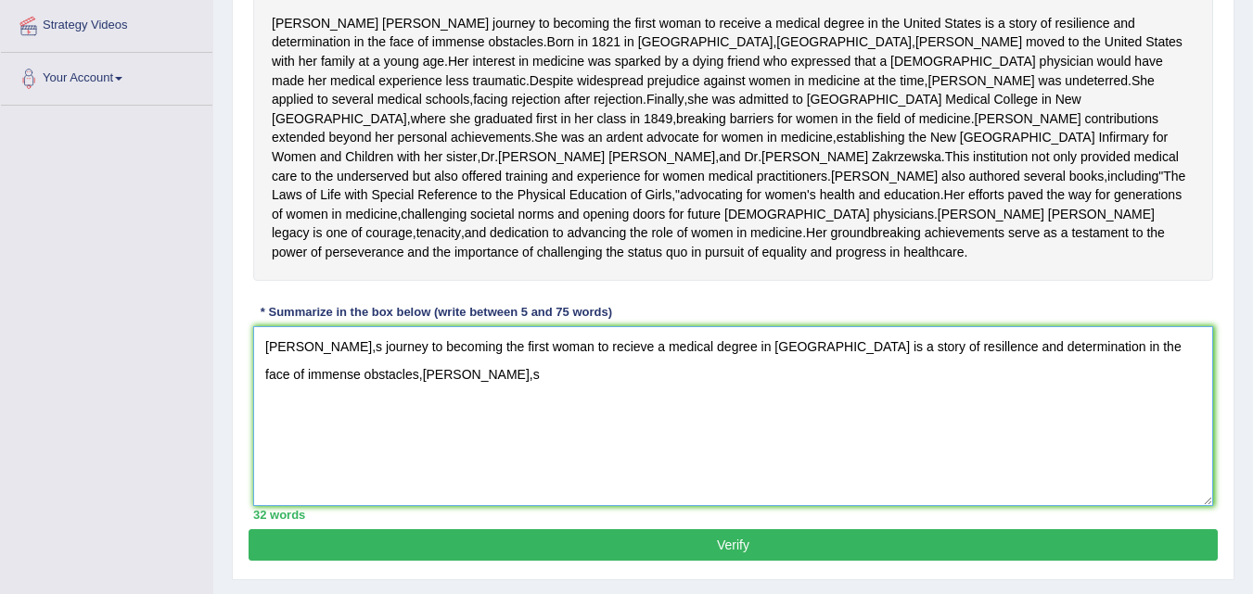
click at [313, 506] on textarea "[PERSON_NAME],s journey to becoming the first woman to recieve a medical degree…" at bounding box center [733, 416] width 960 height 180
click at [480, 457] on textarea "[PERSON_NAME],s journey to becoming the first woman to recieve a medical degree…" at bounding box center [733, 416] width 960 height 180
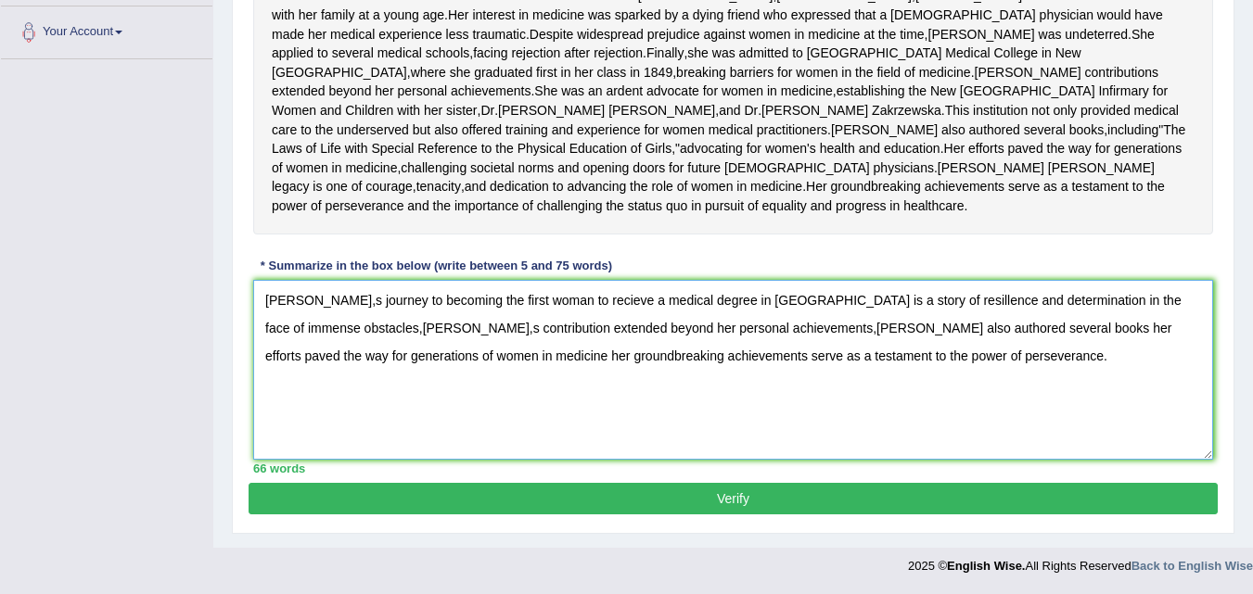
scroll to position [479, 0]
type textarea "[PERSON_NAME],s journey to becoming the first woman to recieve a medical degree…"
click at [719, 500] on button "Verify" at bounding box center [733, 499] width 969 height 32
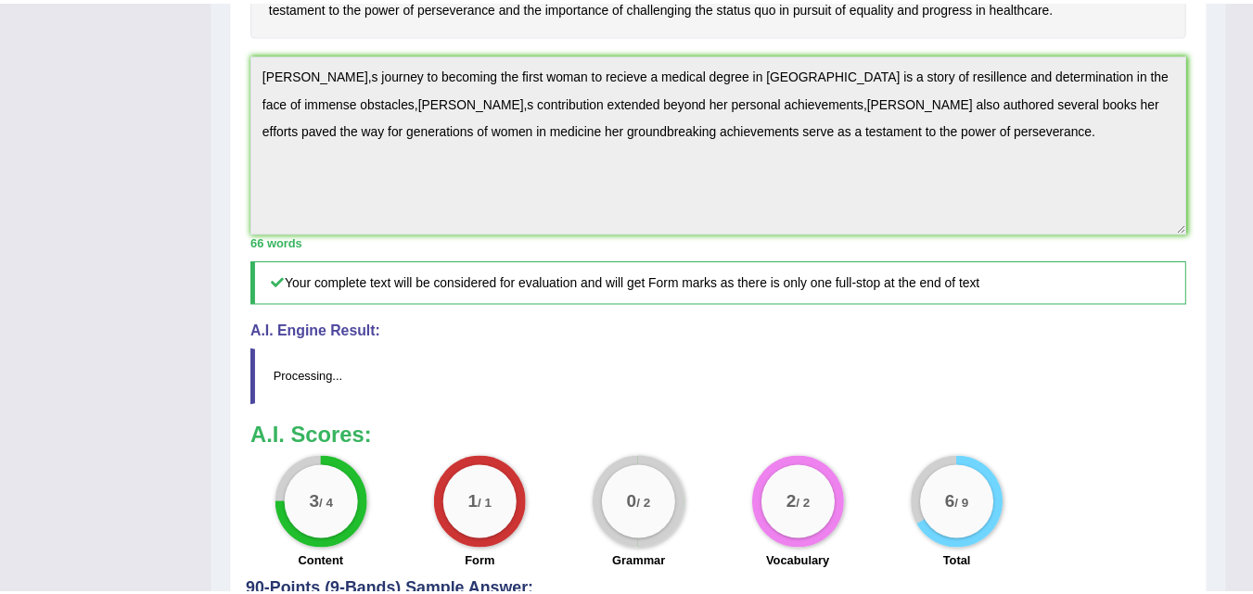
scroll to position [603, 0]
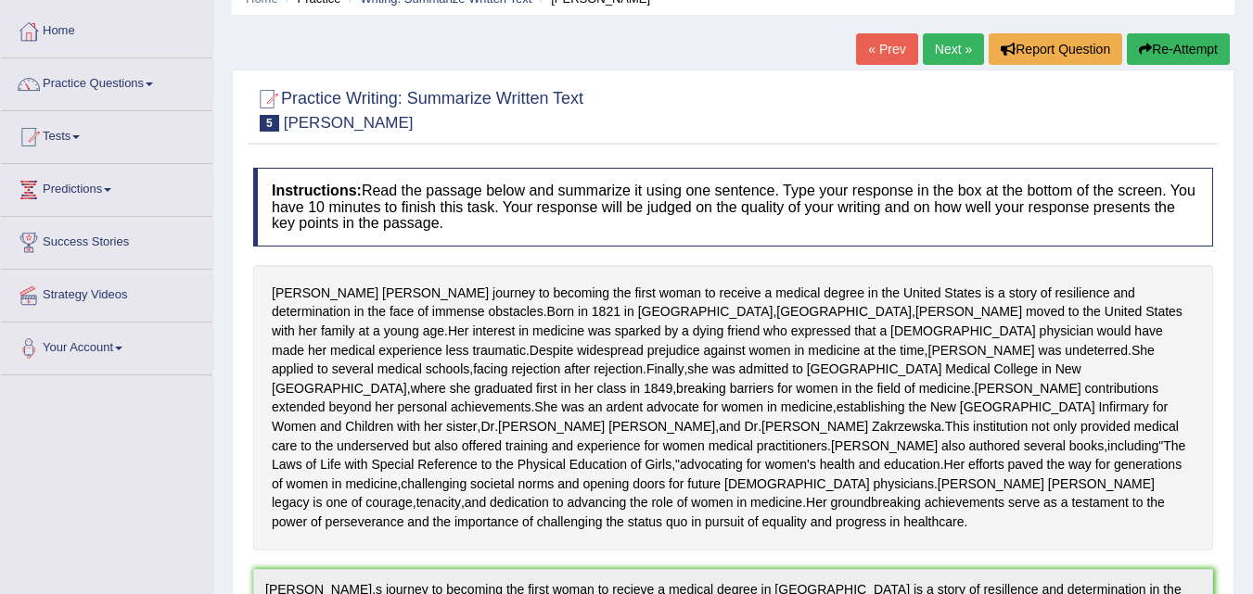
scroll to position [0, 0]
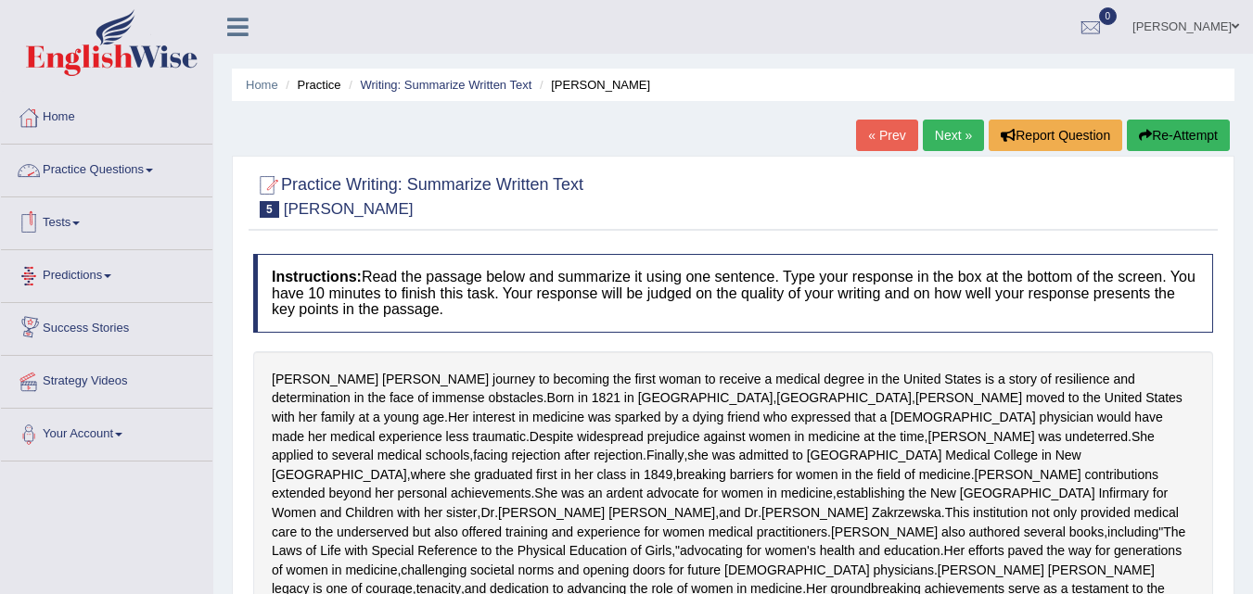
click at [97, 175] on link "Practice Questions" at bounding box center [106, 168] width 211 height 46
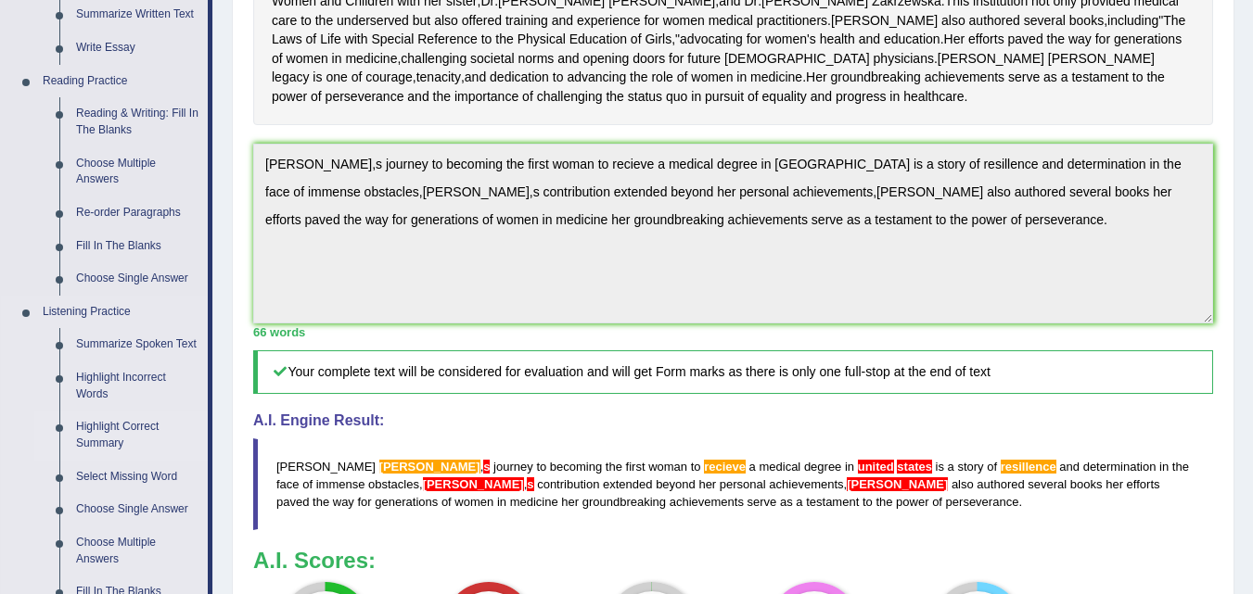
scroll to position [378, 0]
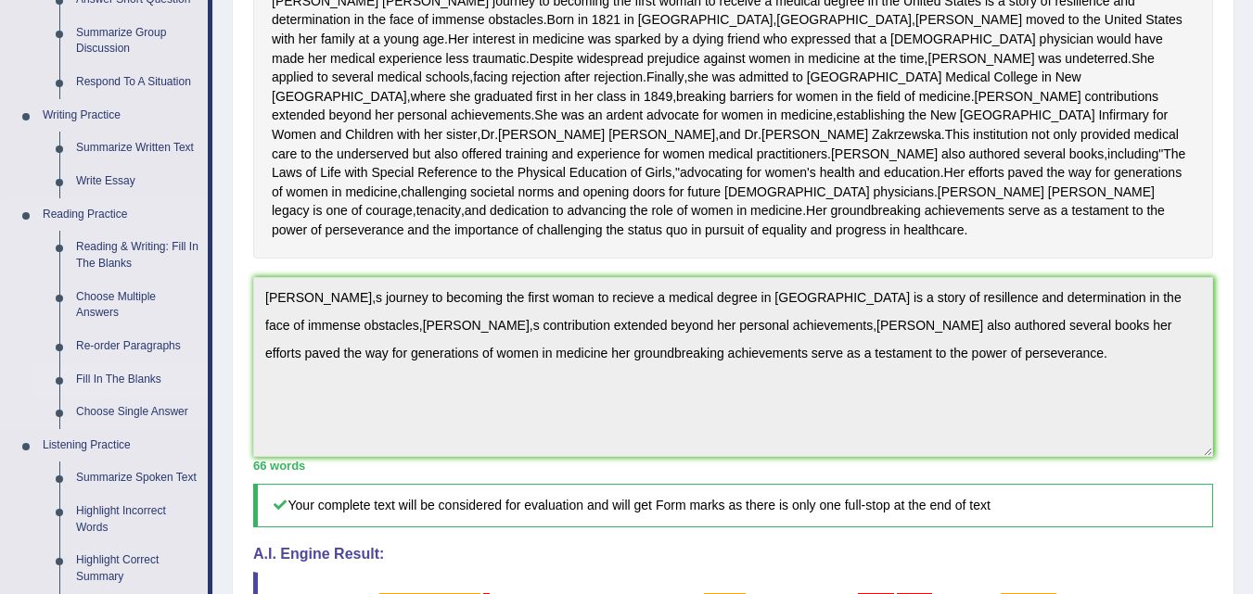
click at [140, 378] on link "Fill In The Blanks" at bounding box center [138, 380] width 140 height 33
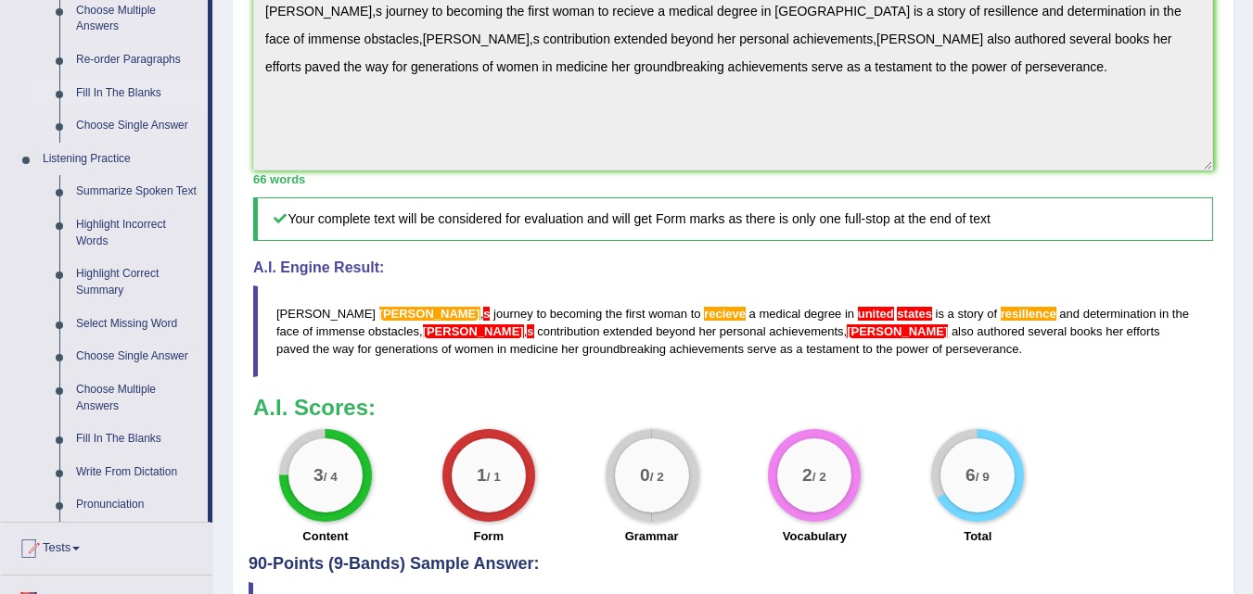
scroll to position [875, 0]
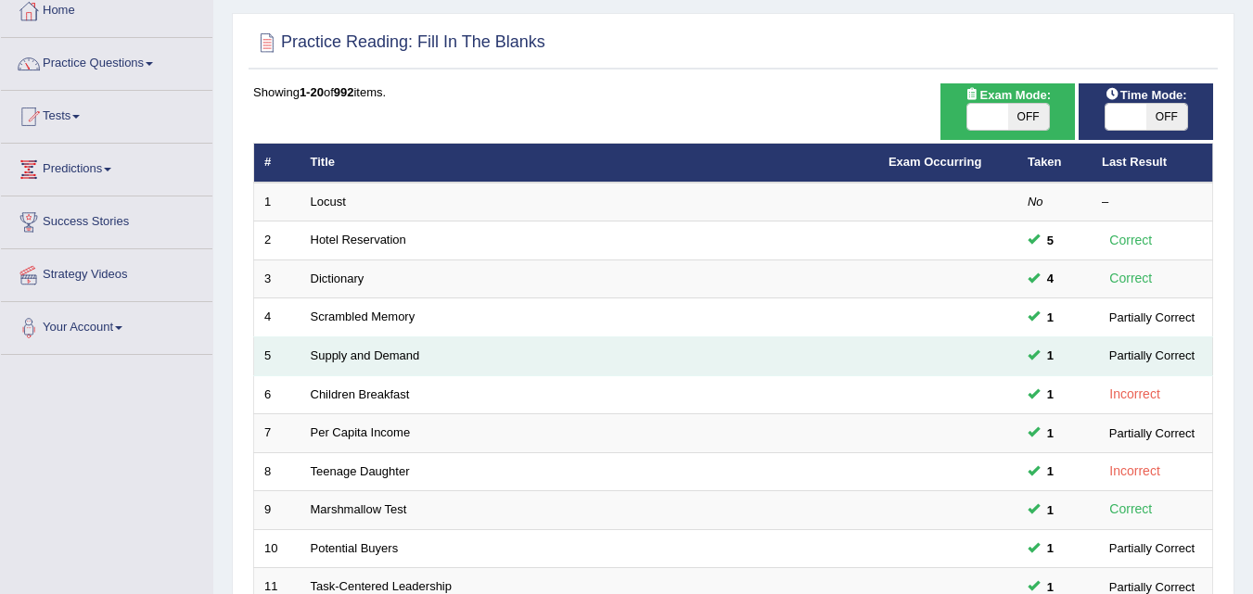
scroll to position [109, 0]
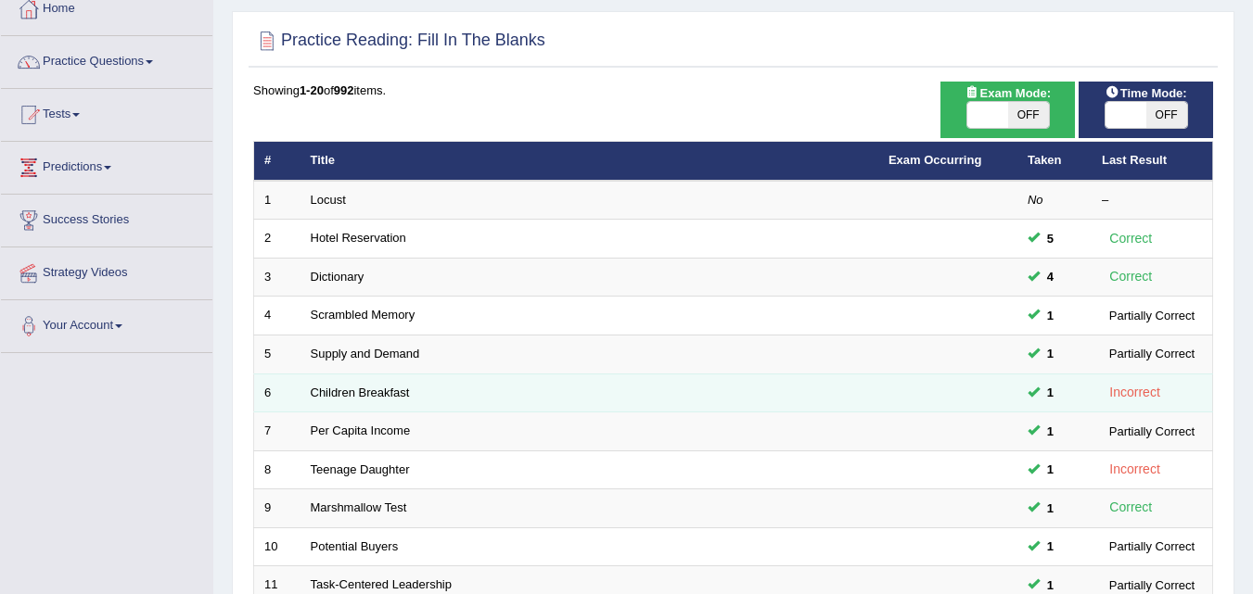
click at [700, 395] on td "Children Breakfast" at bounding box center [589, 393] width 578 height 39
click at [352, 391] on link "Children Breakfast" at bounding box center [360, 393] width 99 height 14
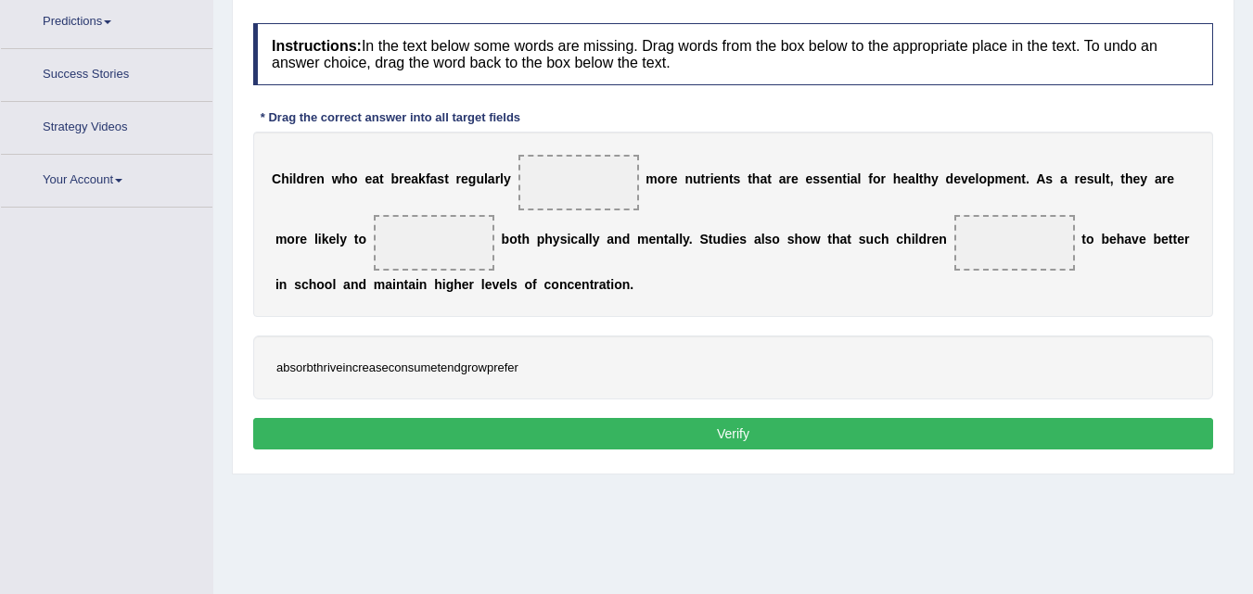
scroll to position [291, 0]
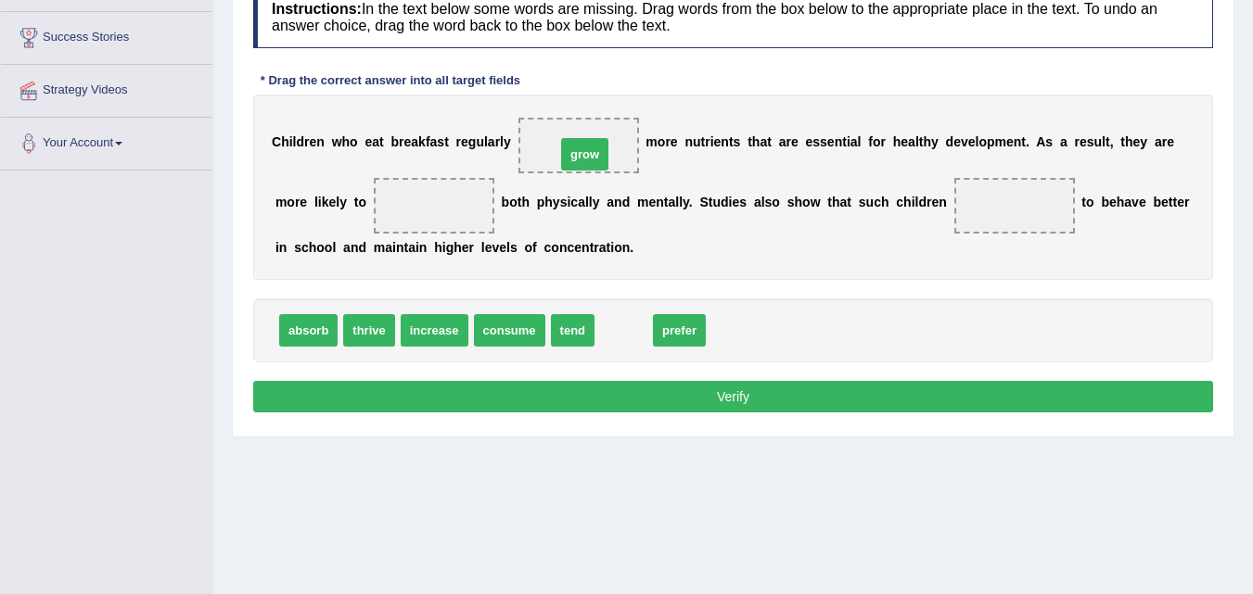
drag, startPoint x: 627, startPoint y: 331, endPoint x: 588, endPoint y: 155, distance: 180.5
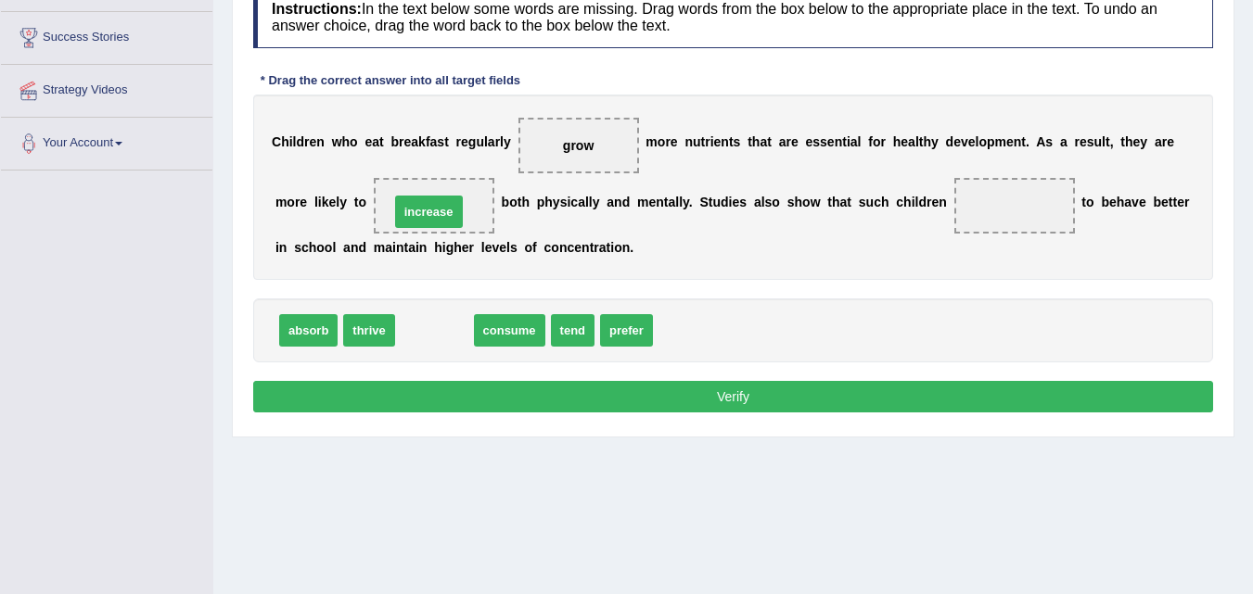
drag, startPoint x: 428, startPoint y: 340, endPoint x: 422, endPoint y: 223, distance: 117.0
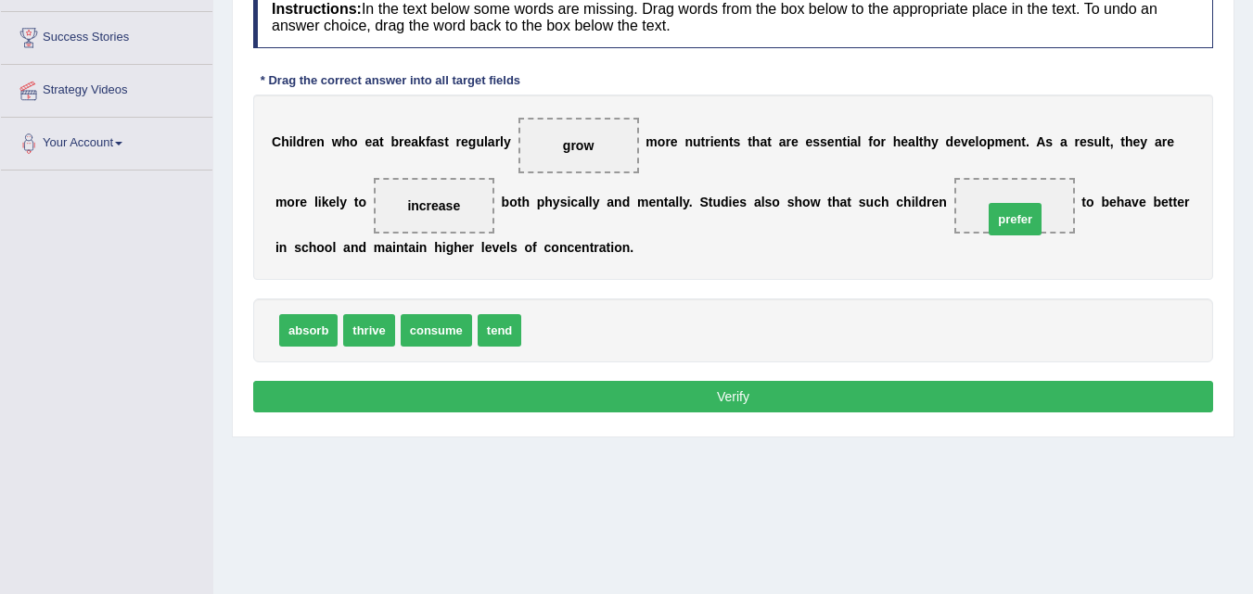
drag, startPoint x: 555, startPoint y: 322, endPoint x: 1018, endPoint y: 206, distance: 478.0
click at [696, 388] on button "Verify" at bounding box center [733, 397] width 960 height 32
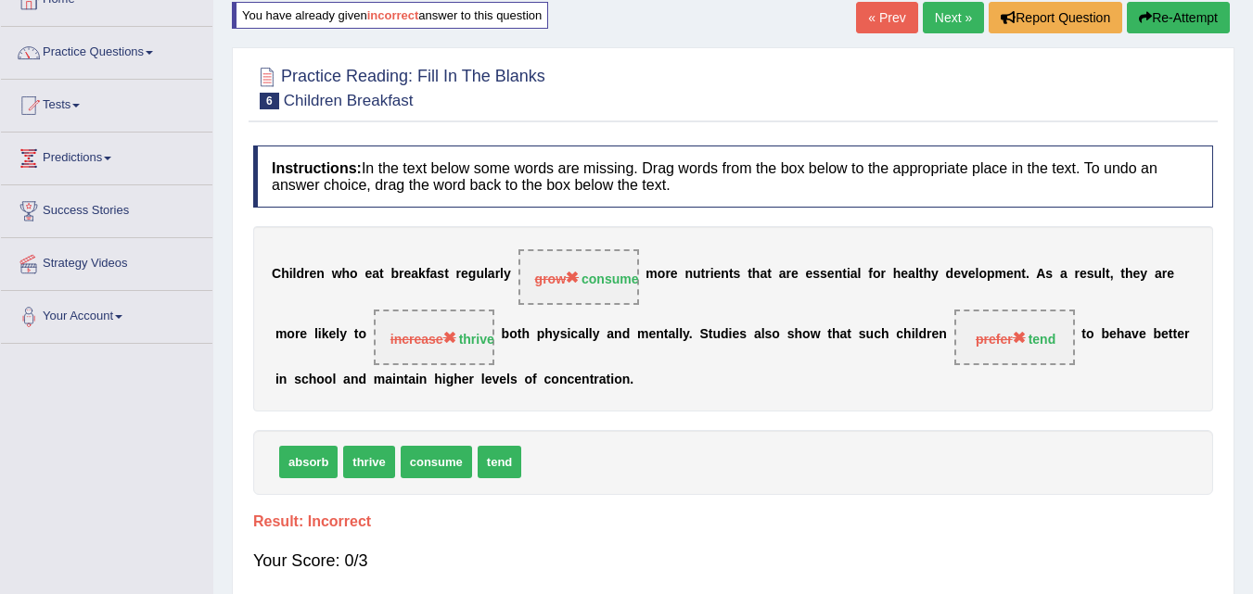
scroll to position [64, 0]
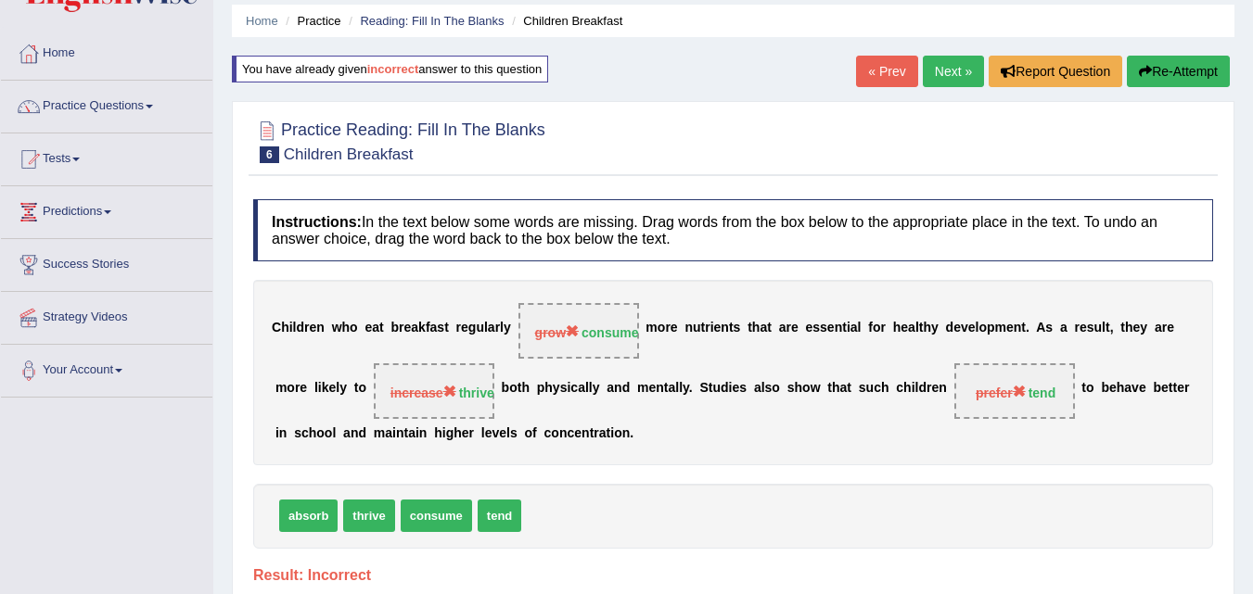
click at [949, 66] on link "Next »" at bounding box center [953, 72] width 61 height 32
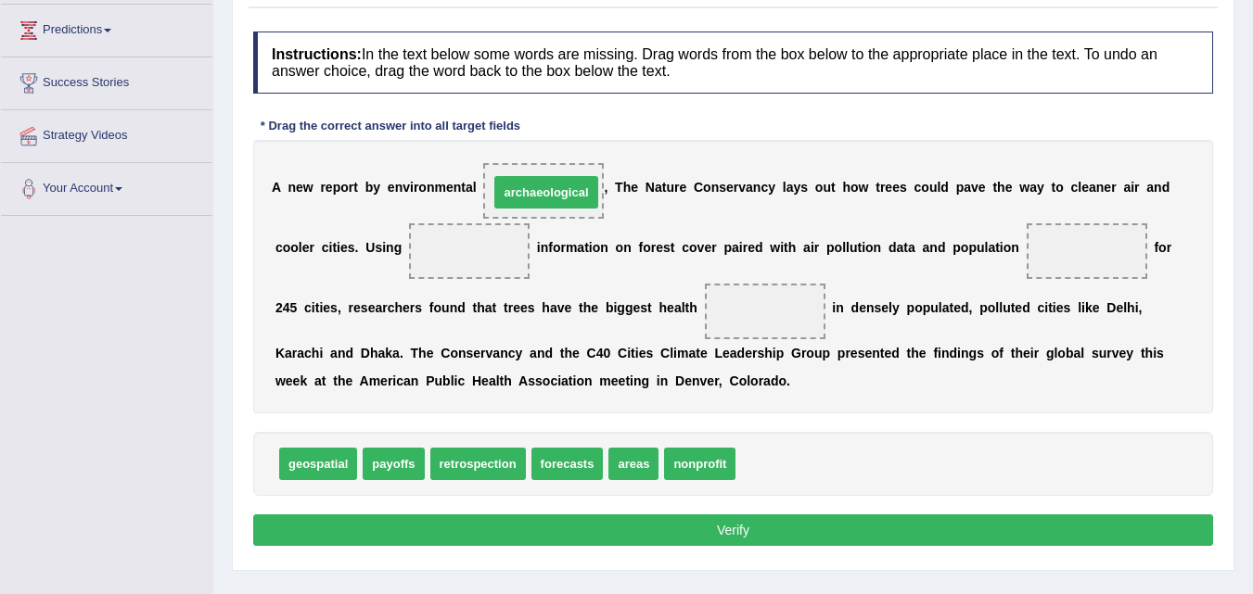
drag, startPoint x: 794, startPoint y: 468, endPoint x: 545, endPoint y: 194, distance: 370.3
click at [324, 474] on span "geospatial" at bounding box center [318, 464] width 78 height 32
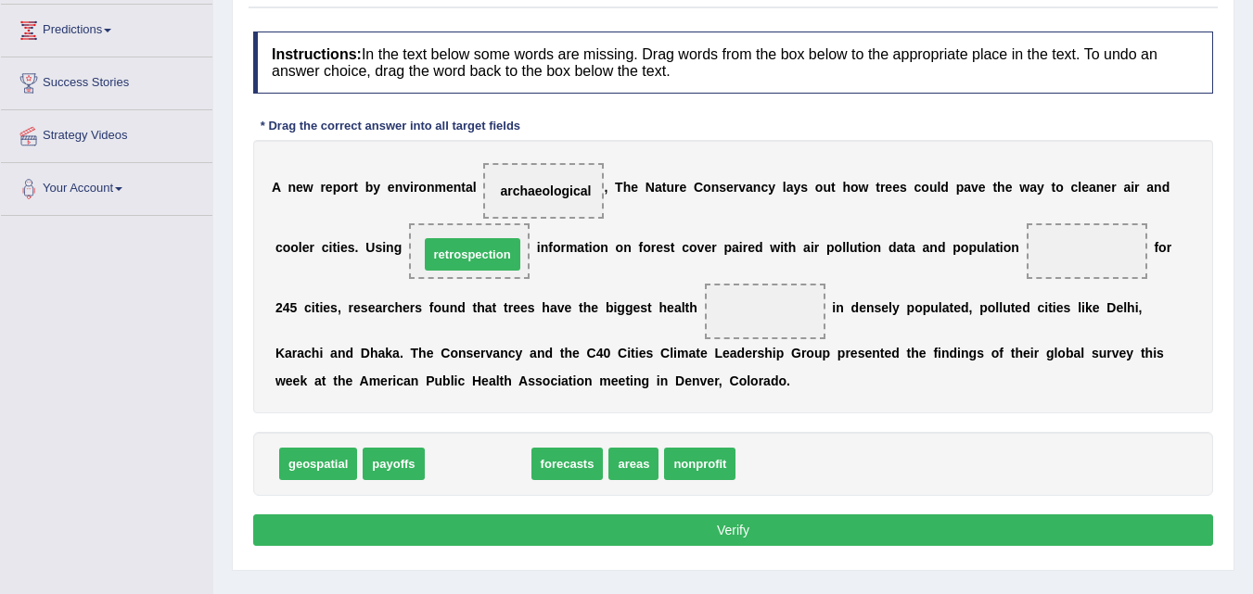
drag, startPoint x: 514, startPoint y: 463, endPoint x: 508, endPoint y: 253, distance: 209.7
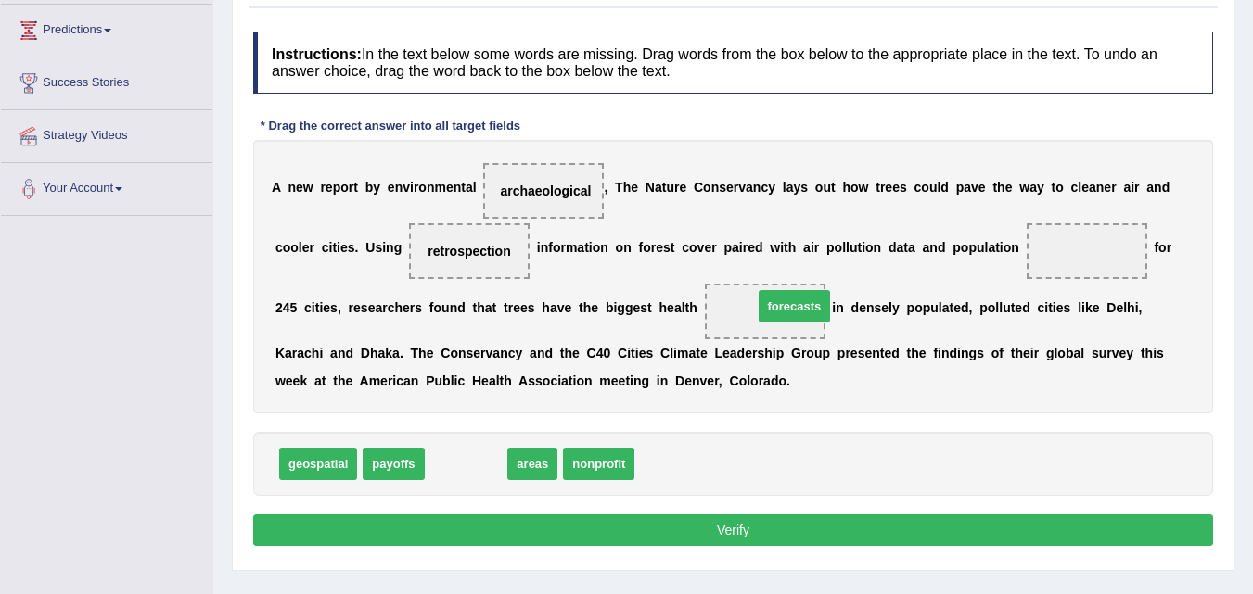
drag, startPoint x: 460, startPoint y: 458, endPoint x: 788, endPoint y: 300, distance: 364.2
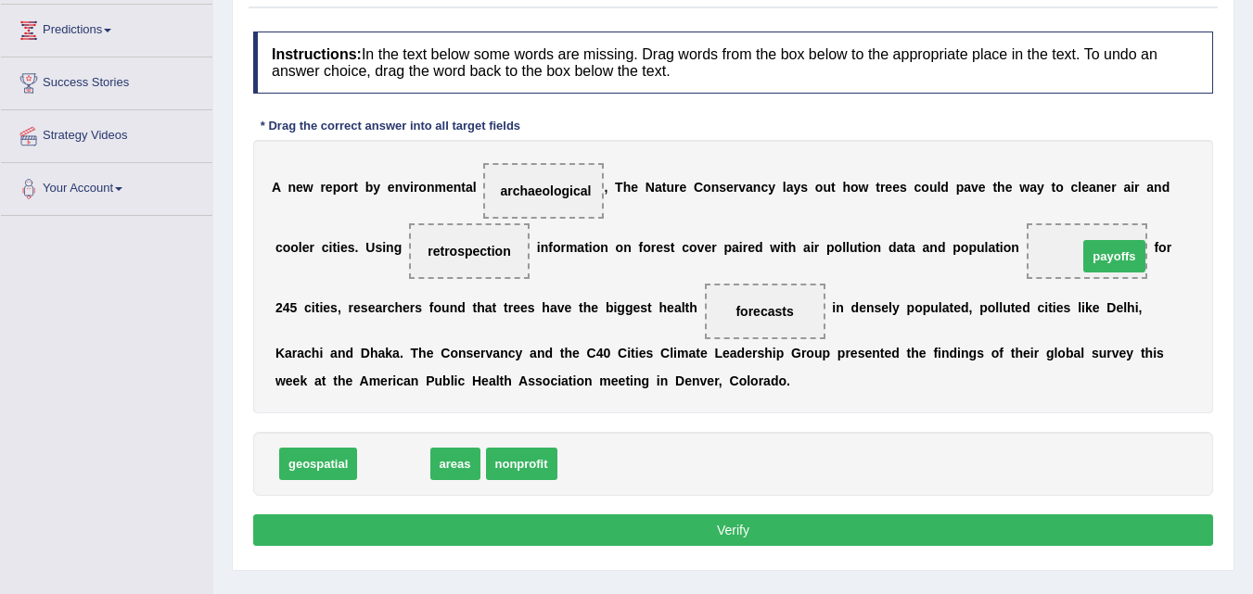
drag, startPoint x: 381, startPoint y: 465, endPoint x: 1096, endPoint y: 256, distance: 744.8
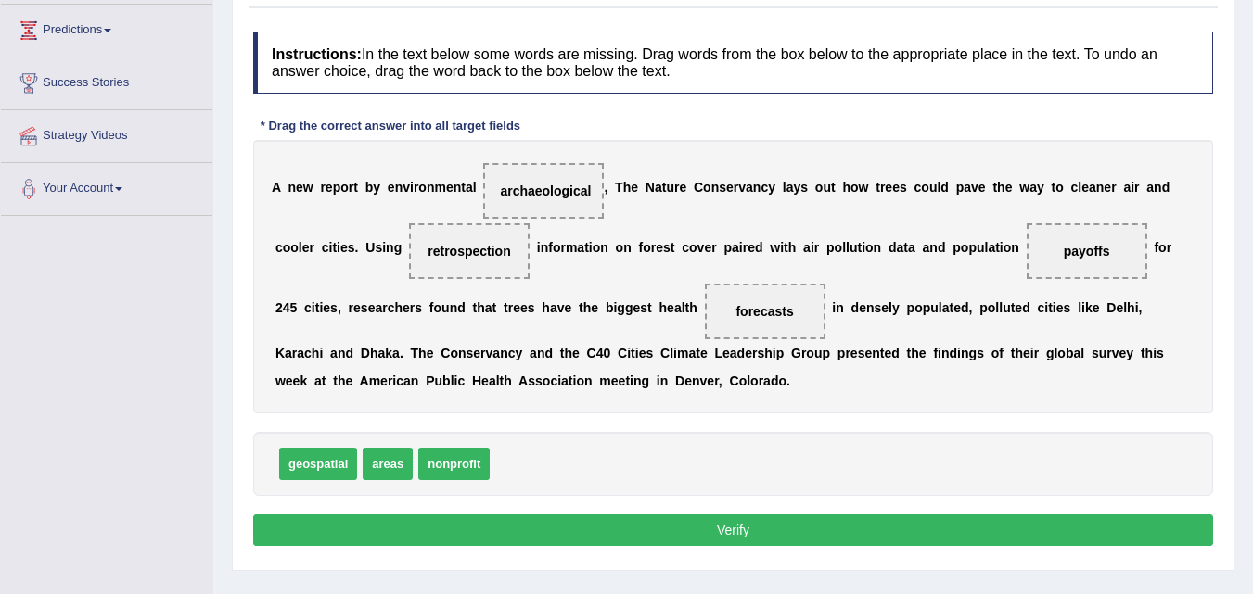
click at [663, 541] on button "Verify" at bounding box center [733, 531] width 960 height 32
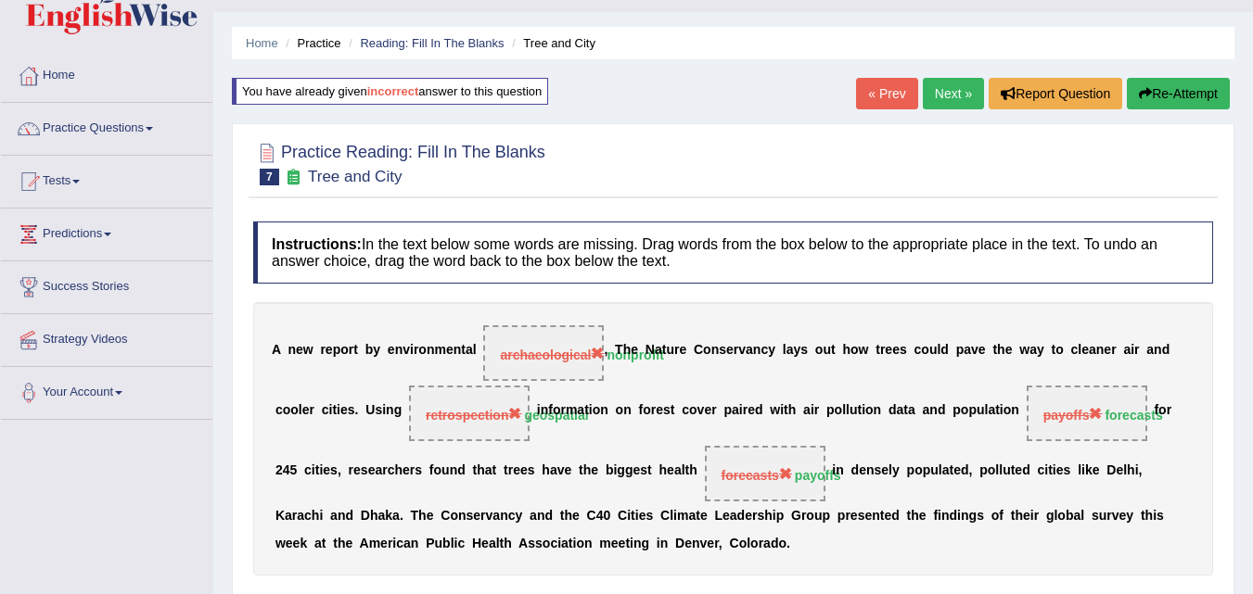
scroll to position [40, 0]
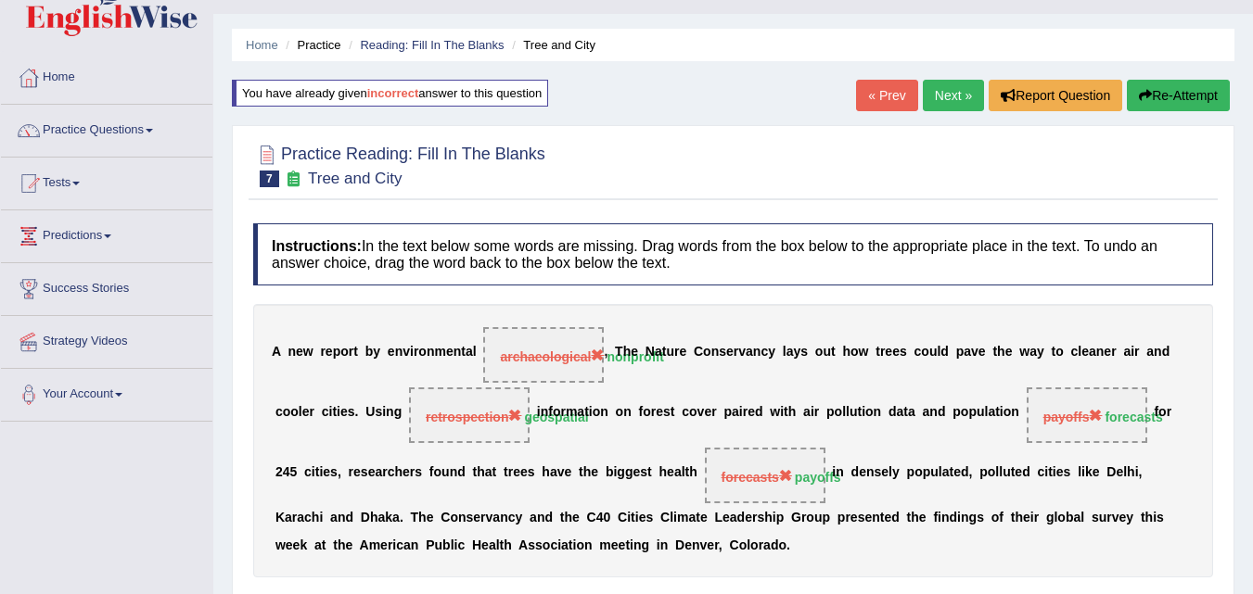
click at [948, 89] on link "Next »" at bounding box center [953, 96] width 61 height 32
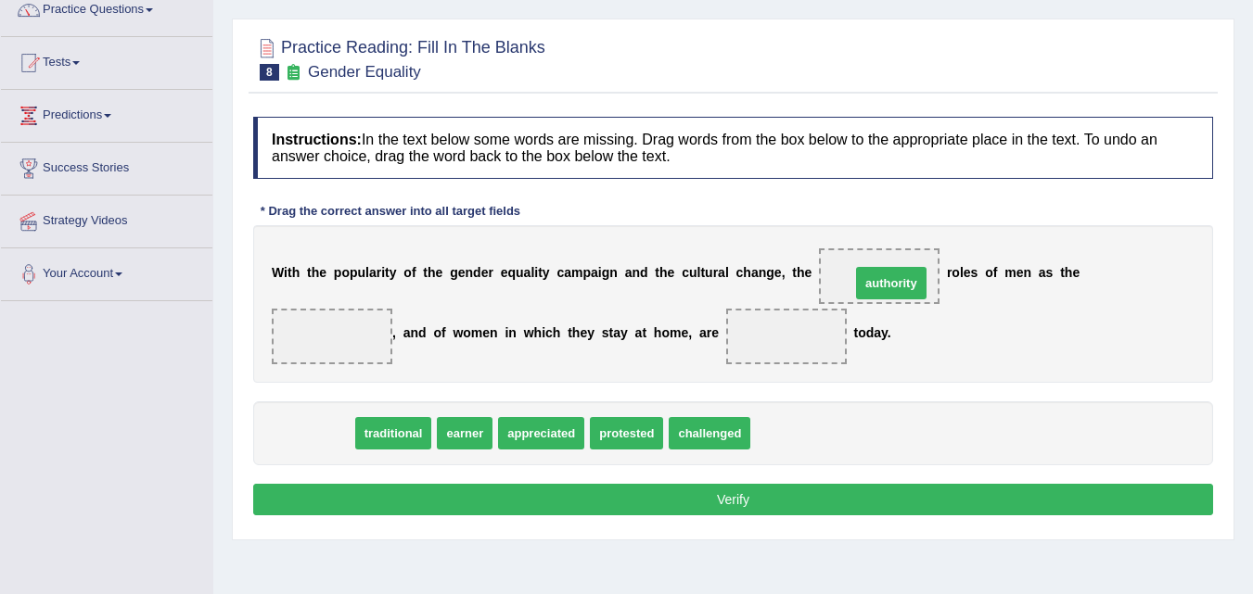
drag, startPoint x: 317, startPoint y: 440, endPoint x: 890, endPoint y: 287, distance: 593.0
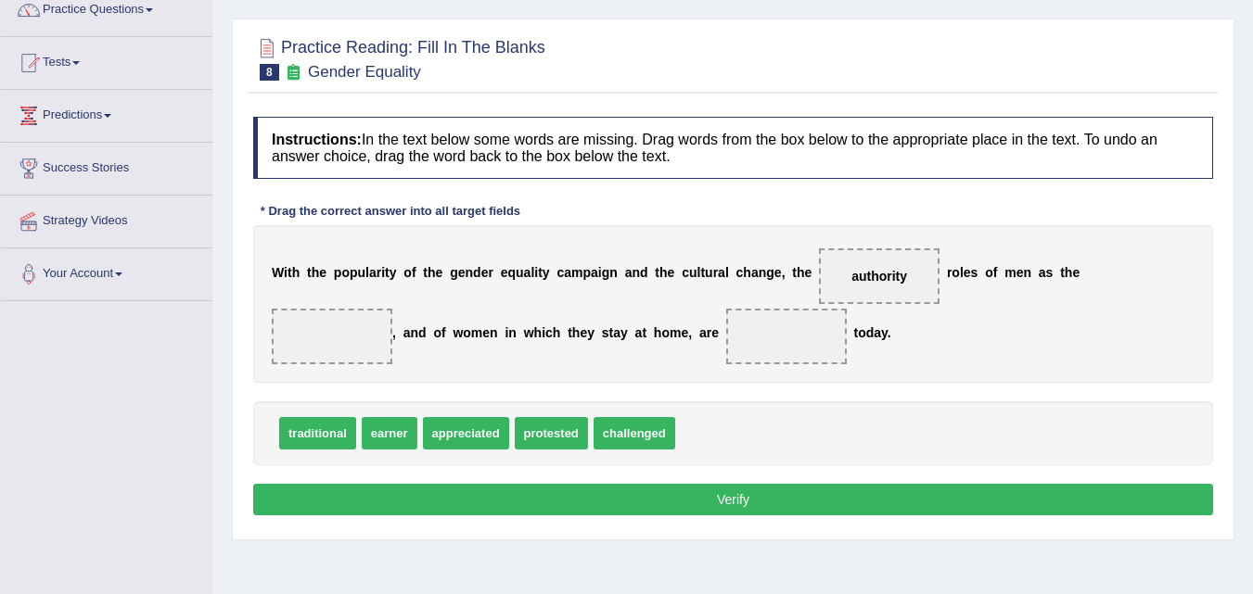
click at [630, 437] on span "challenged" at bounding box center [635, 433] width 82 height 32
click at [836, 339] on span at bounding box center [786, 337] width 121 height 56
drag, startPoint x: 636, startPoint y: 430, endPoint x: 331, endPoint y: 348, distance: 316.1
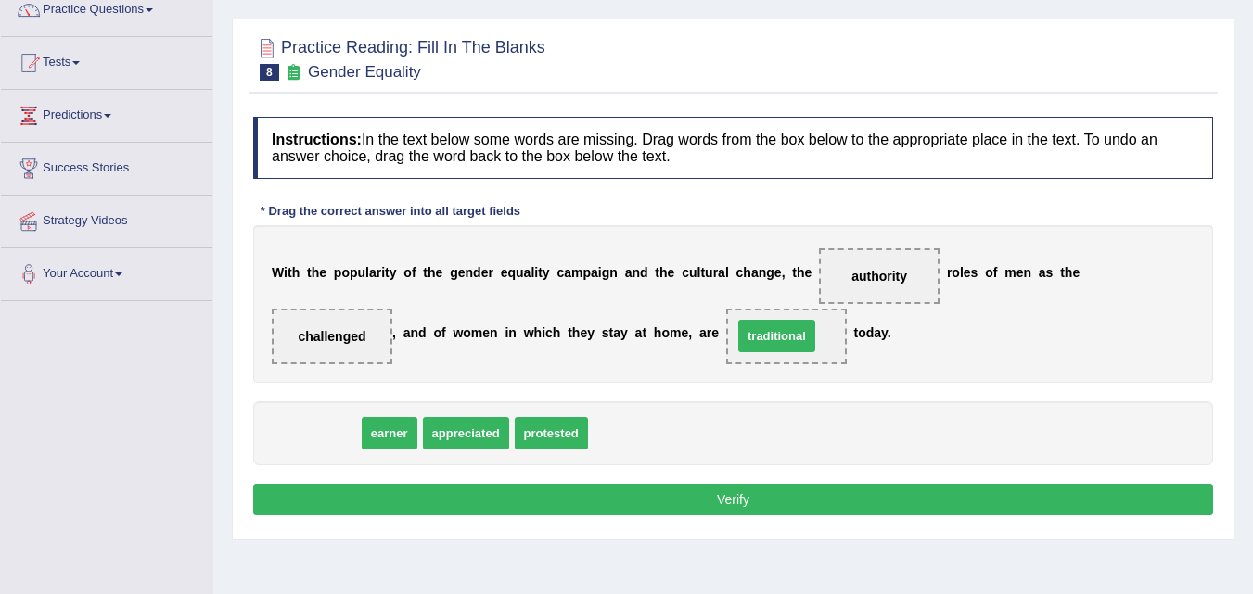
drag, startPoint x: 312, startPoint y: 438, endPoint x: 771, endPoint y: 340, distance: 469.3
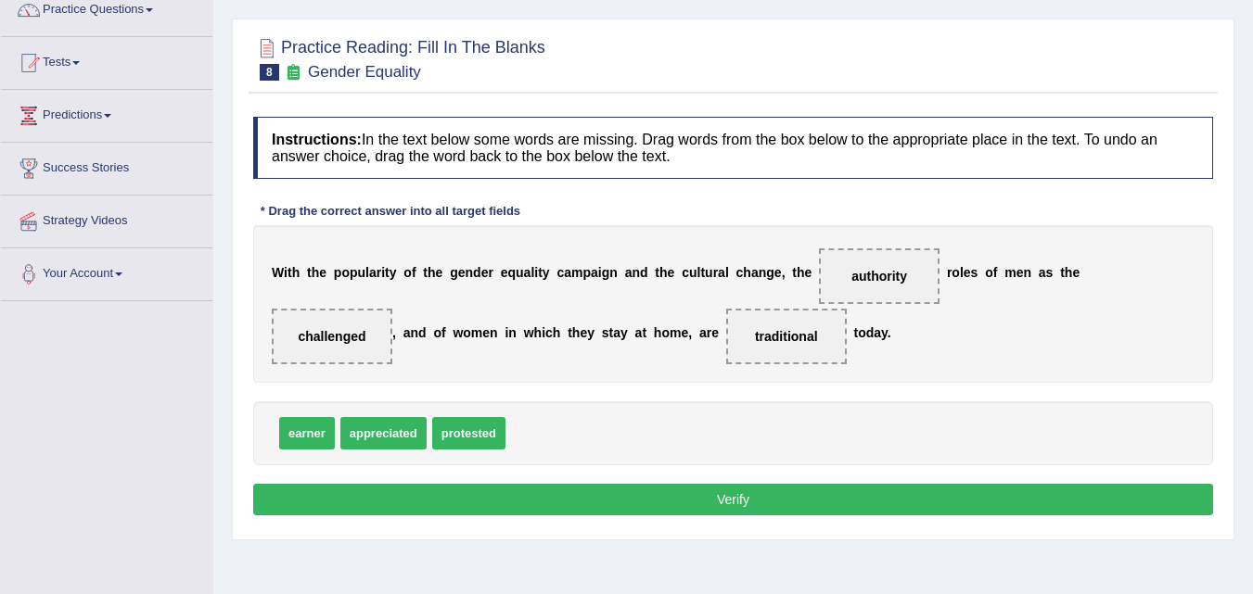
click at [719, 497] on button "Verify" at bounding box center [733, 500] width 960 height 32
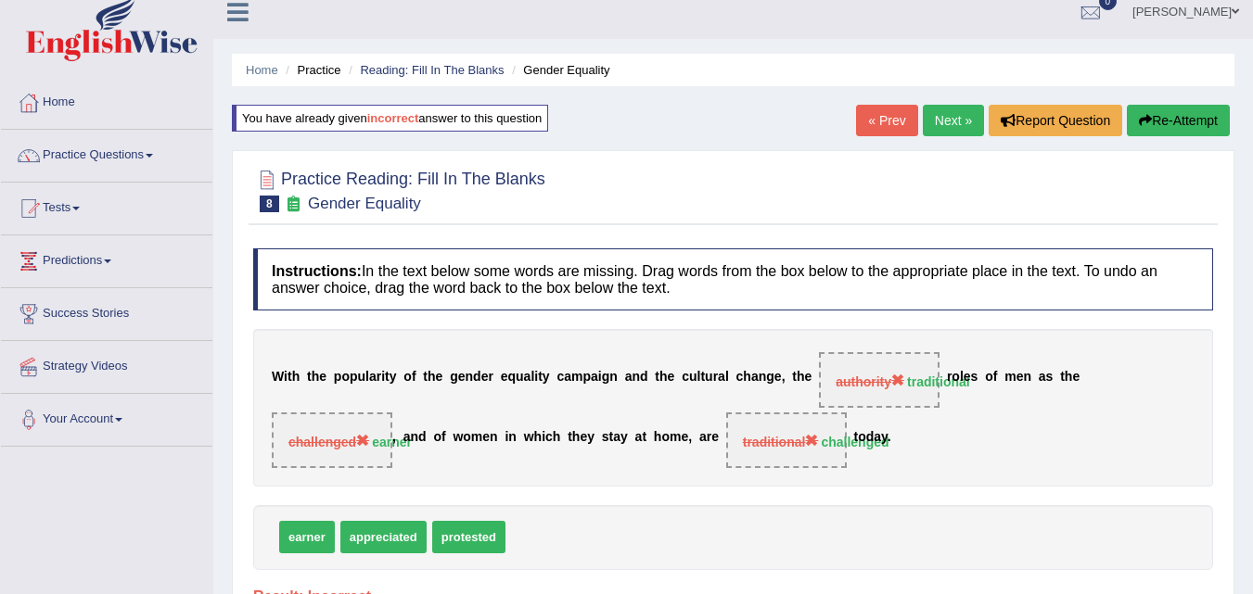
scroll to position [42, 0]
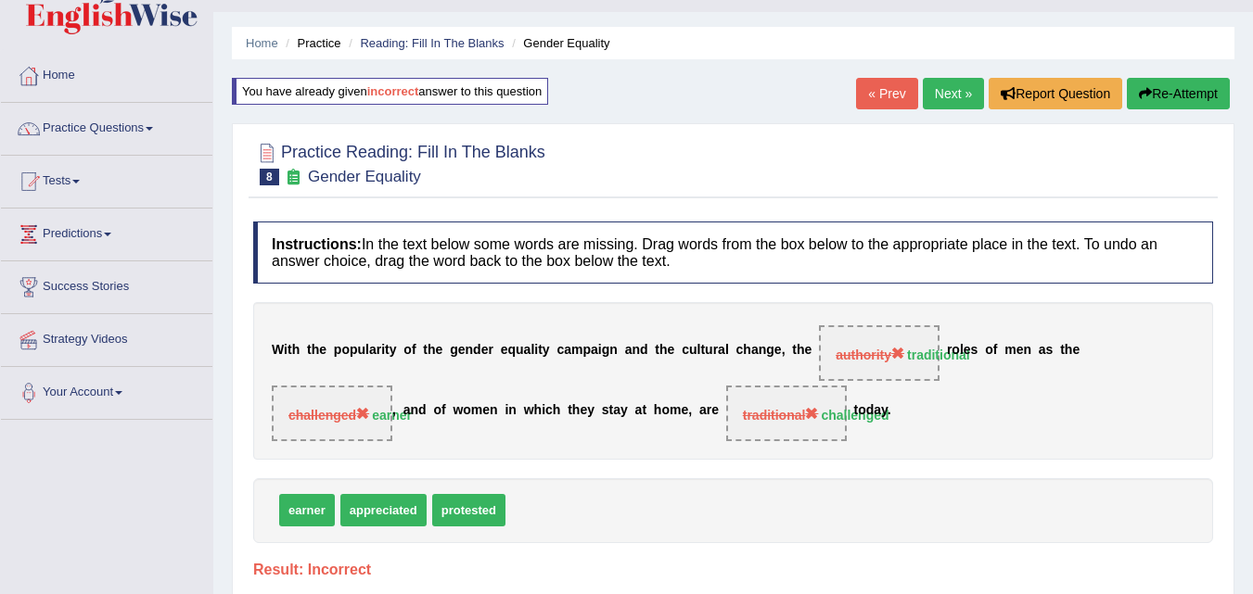
click at [953, 89] on link "Next »" at bounding box center [953, 94] width 61 height 32
